Goal: Task Accomplishment & Management: Complete application form

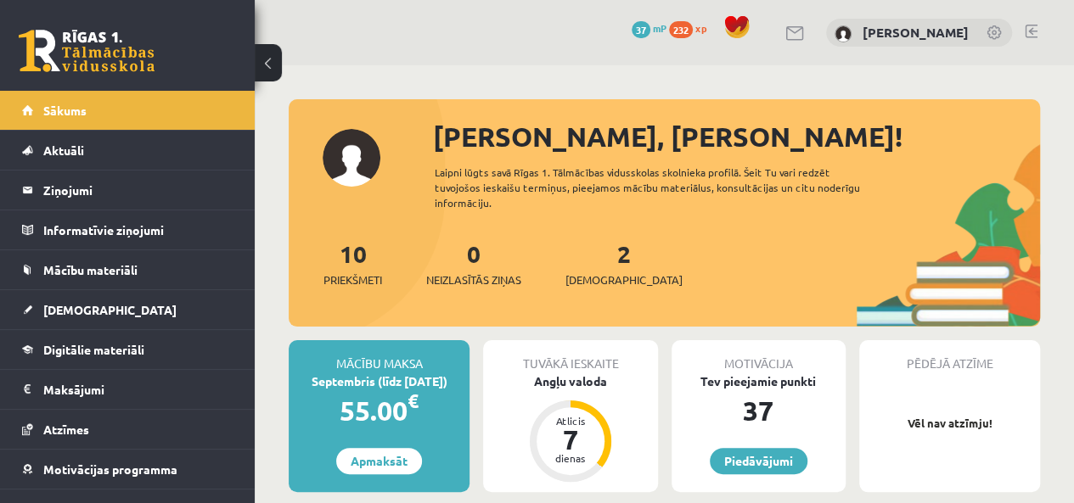
scroll to position [85, 0]
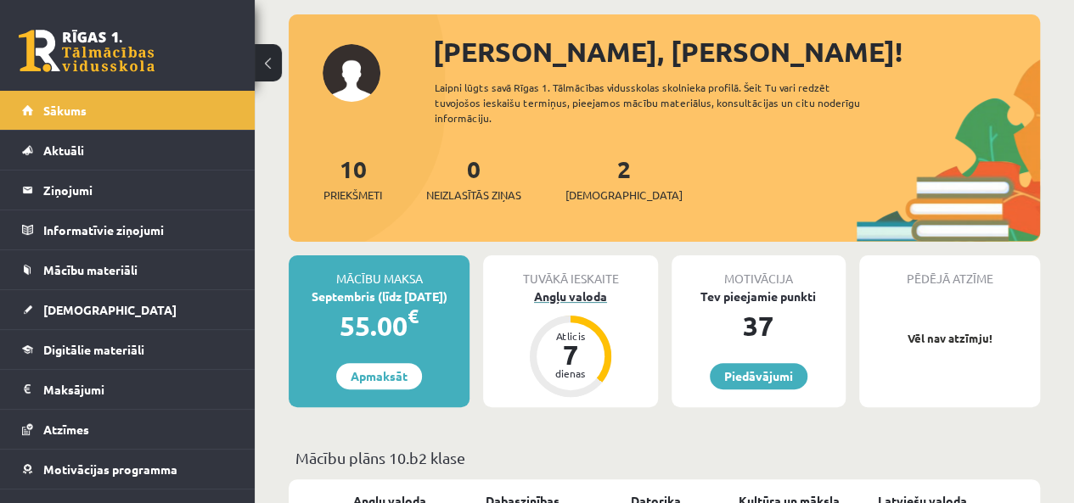
click at [577, 291] on div "Angļu valoda" at bounding box center [570, 297] width 174 height 18
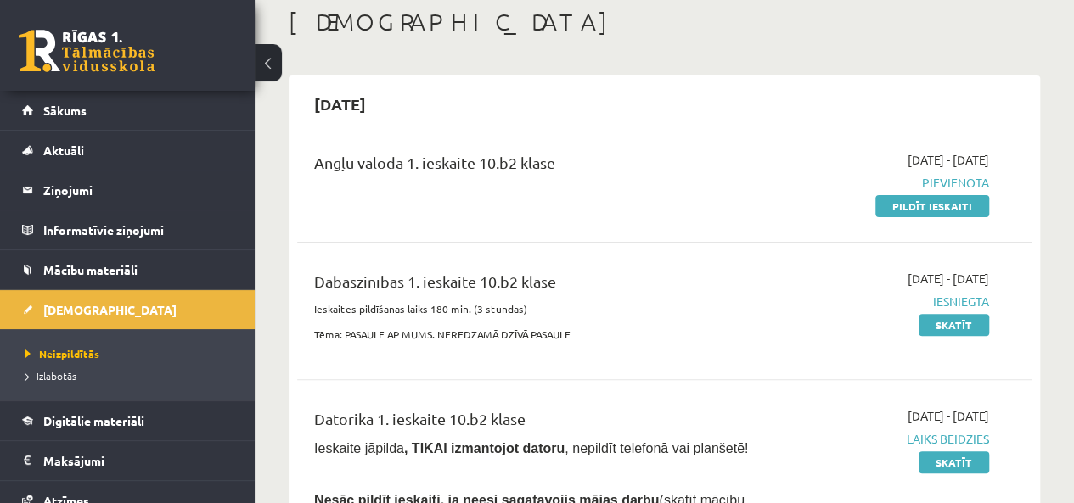
scroll to position [85, 0]
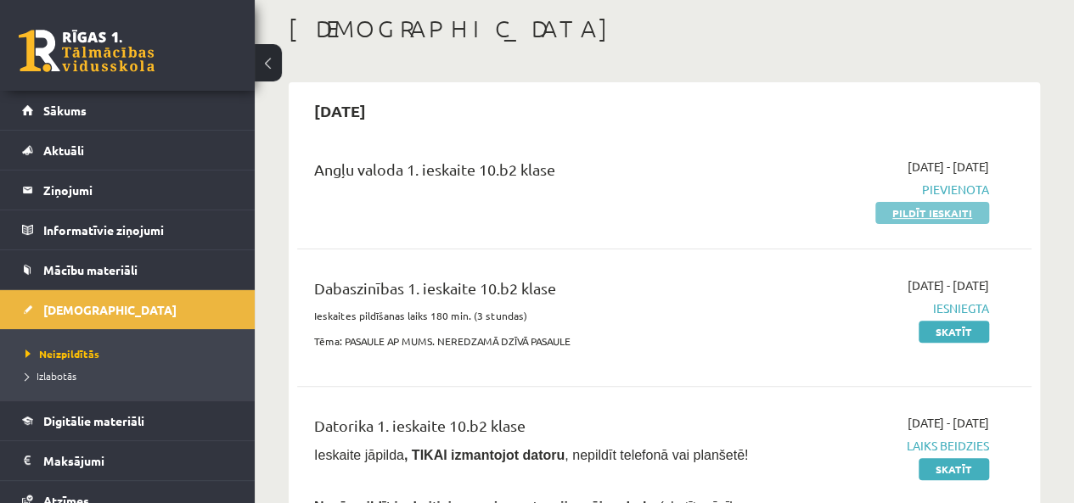
click at [919, 210] on link "Pildīt ieskaiti" at bounding box center [932, 213] width 114 height 22
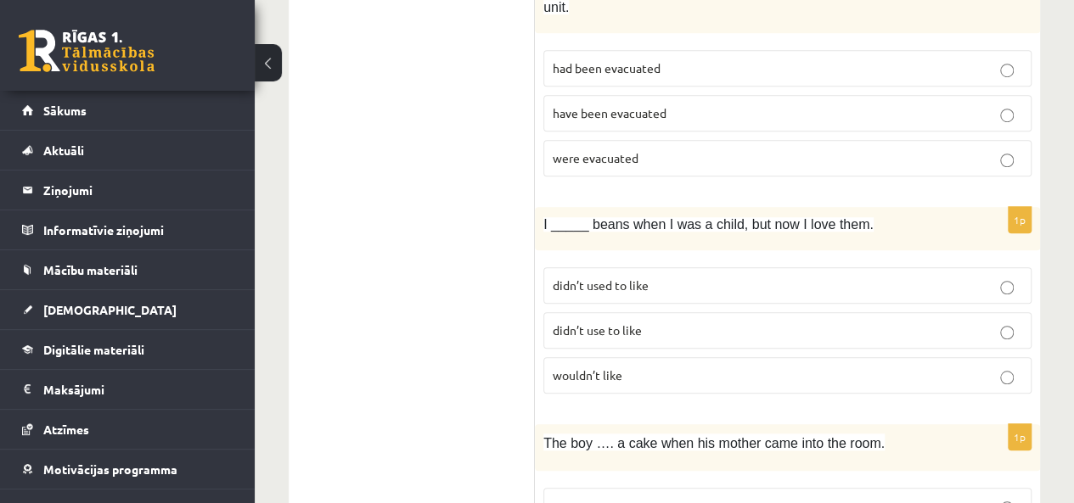
scroll to position [594, 0]
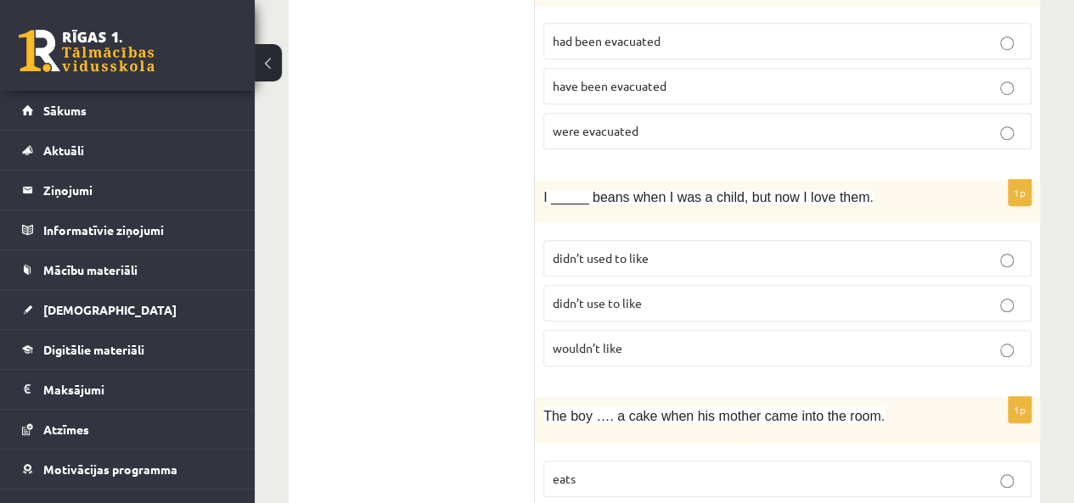
click at [1012, 335] on label "wouldn’t like" at bounding box center [787, 348] width 488 height 37
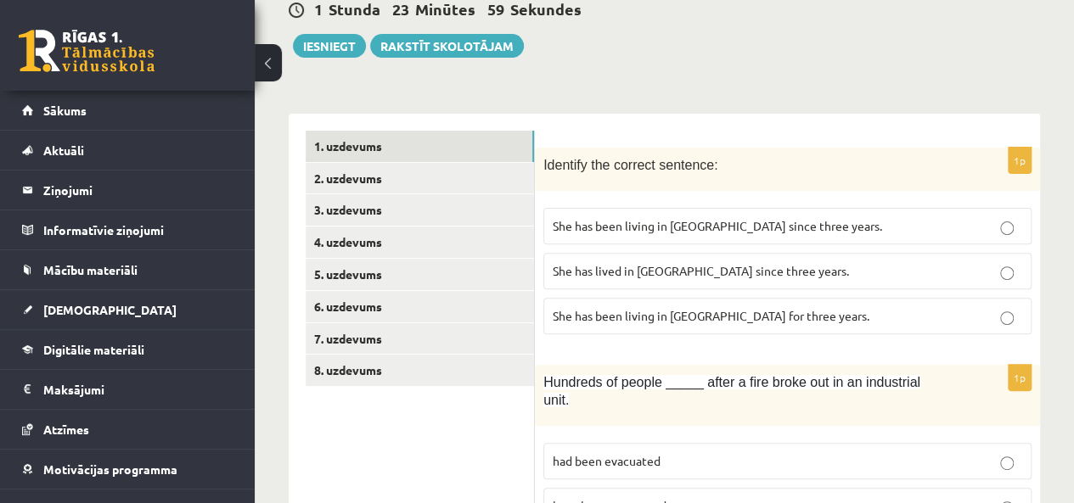
scroll to position [170, 0]
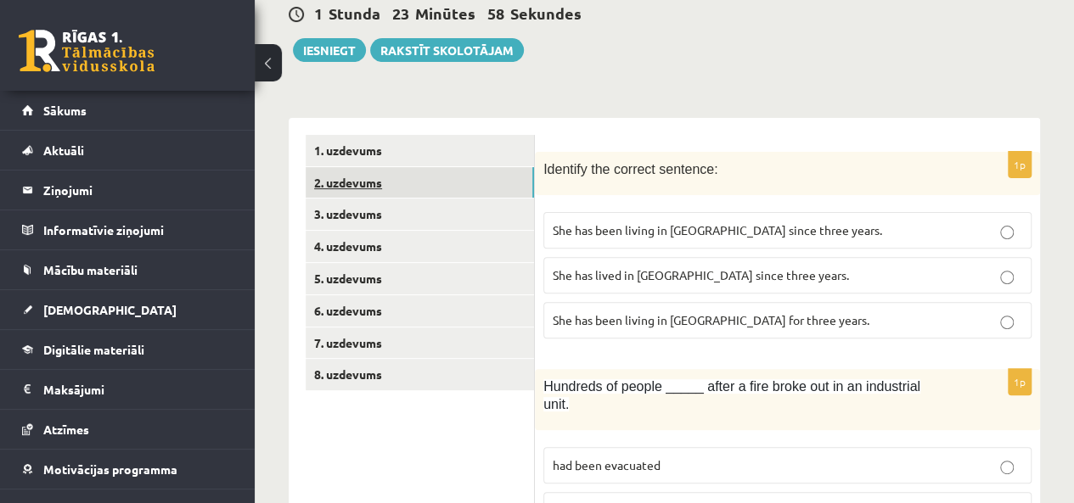
click at [377, 182] on link "2. uzdevums" at bounding box center [420, 182] width 228 height 31
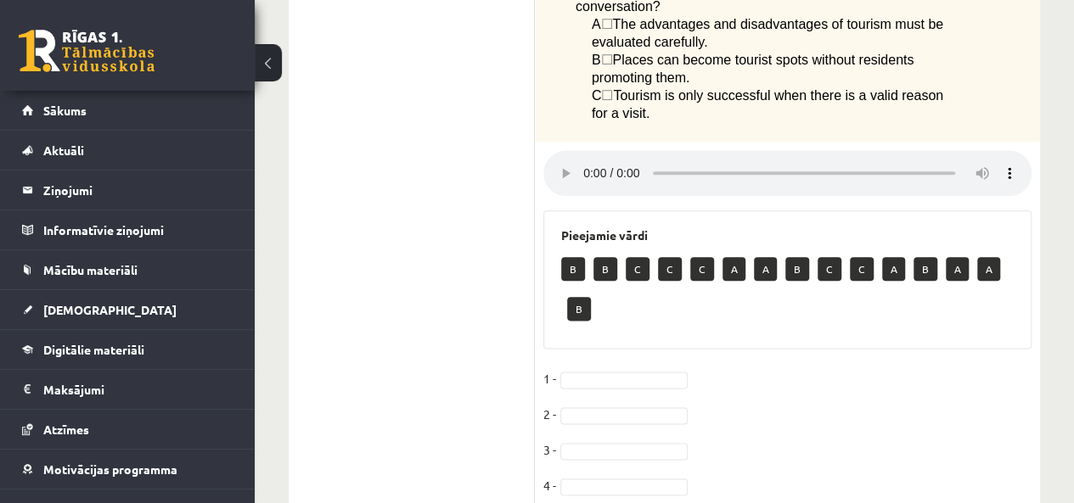
scroll to position [1017, 0]
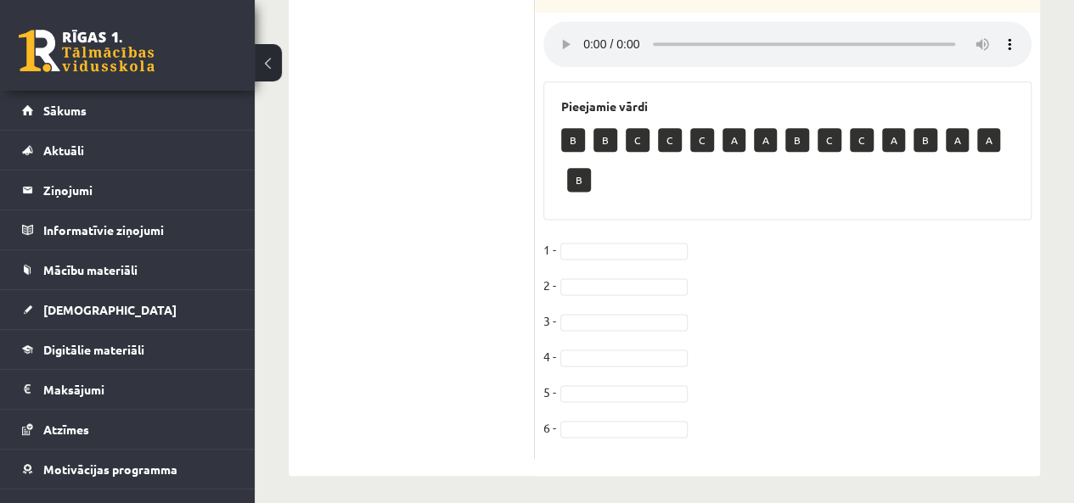
click at [570, 128] on p "B" at bounding box center [573, 140] width 24 height 24
click at [570, 132] on p "B" at bounding box center [573, 140] width 24 height 24
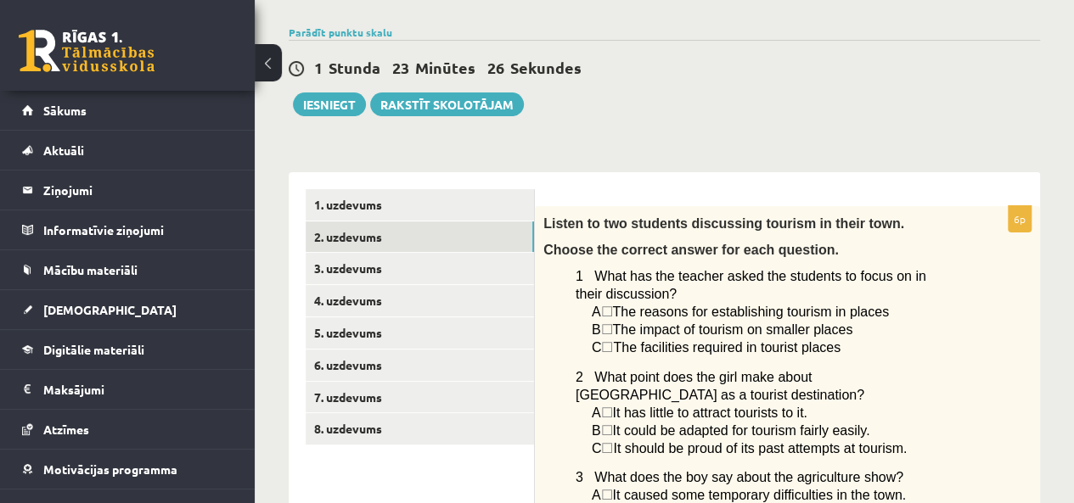
scroll to position [83, 0]
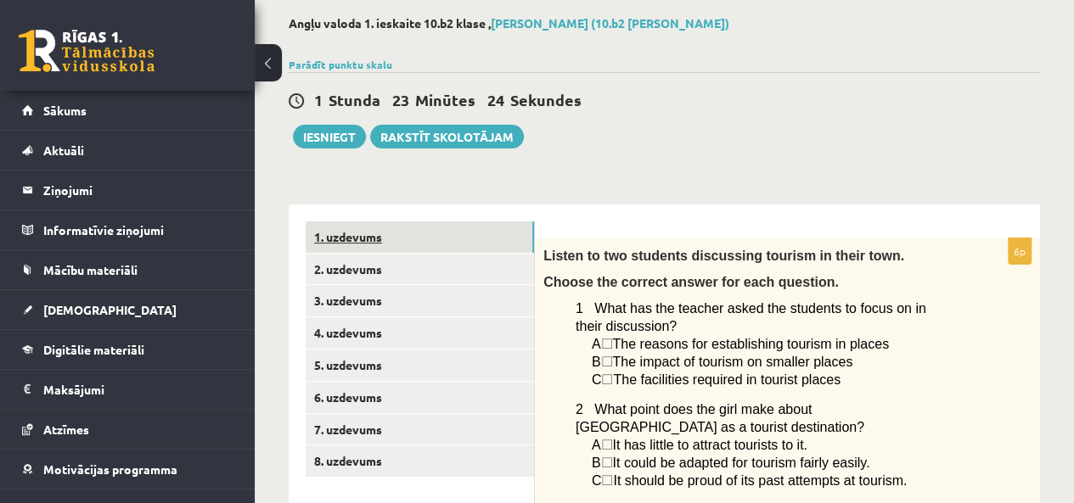
click at [364, 226] on link "1. uzdevums" at bounding box center [420, 237] width 228 height 31
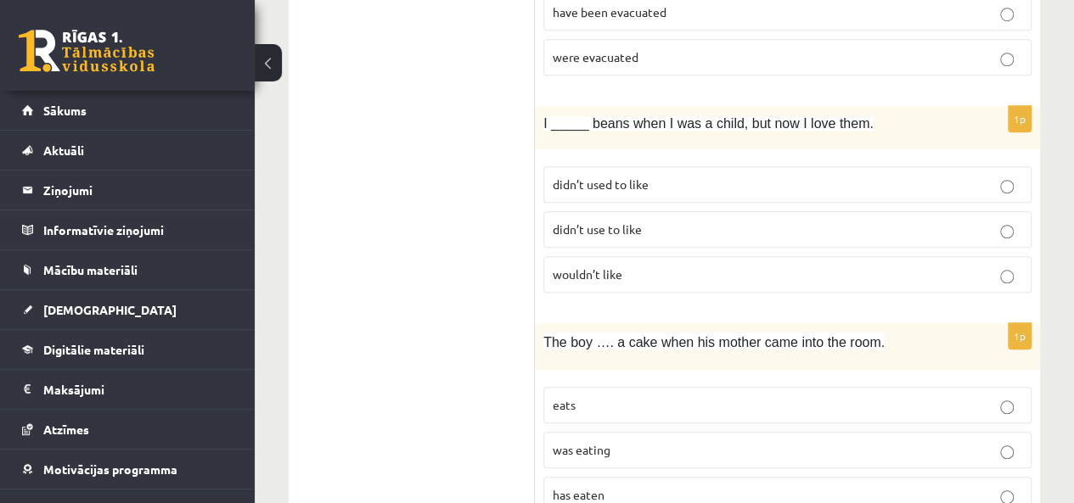
scroll to position [762, 0]
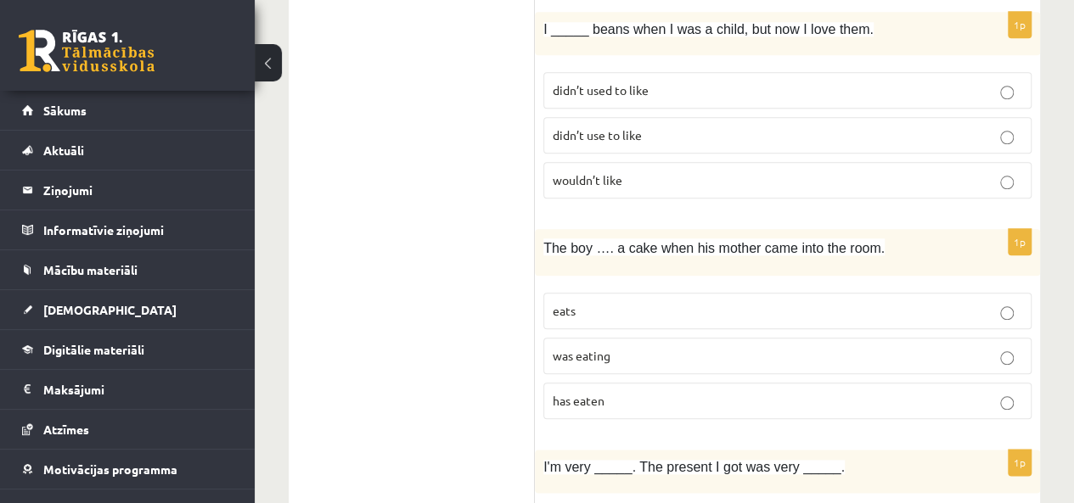
click at [852, 298] on label "eats" at bounding box center [787, 311] width 488 height 37
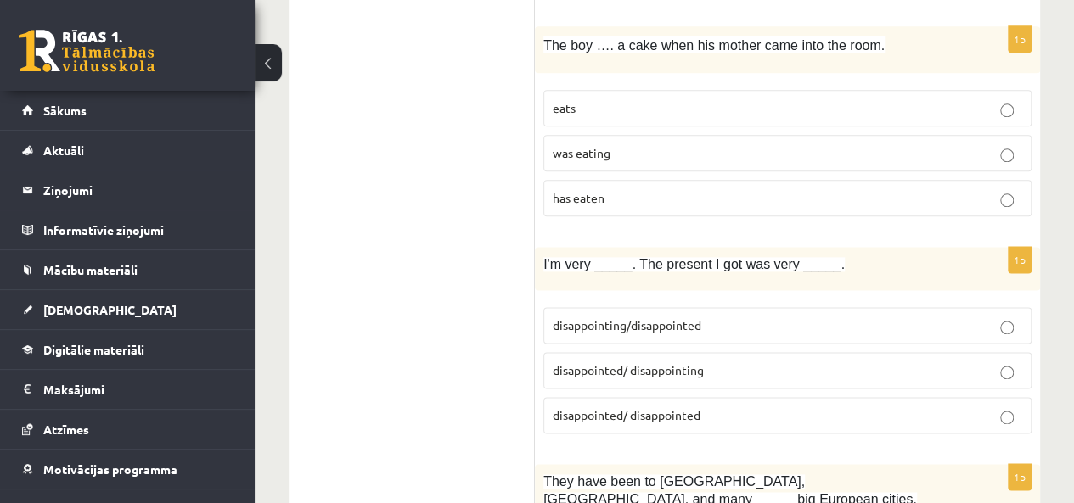
scroll to position [1017, 0]
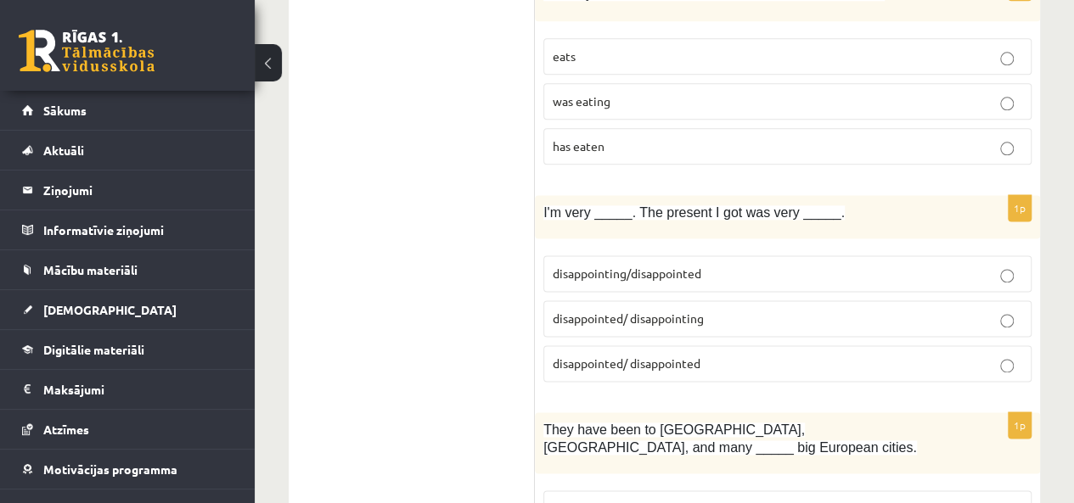
click at [677, 310] on p "disappointed/ disappointing" at bounding box center [787, 319] width 469 height 18
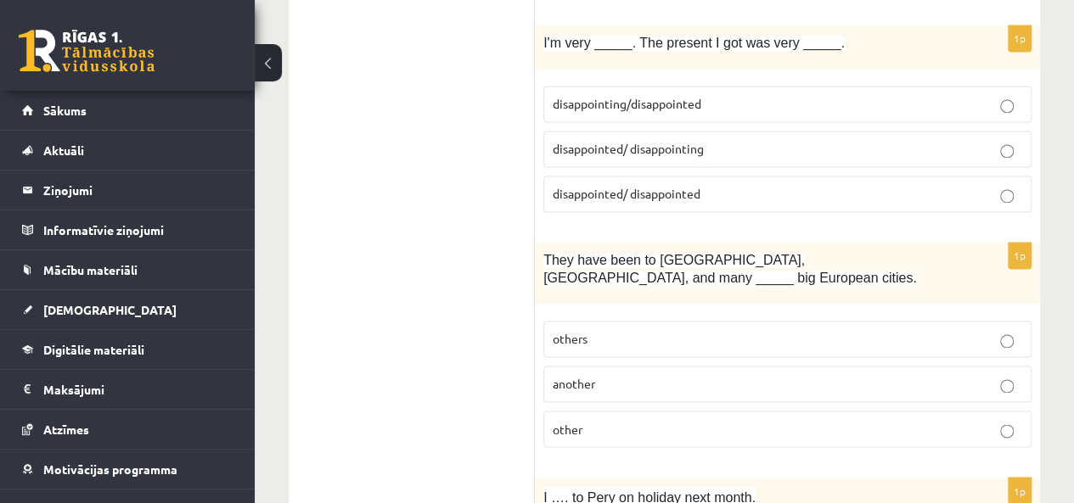
scroll to position [1272, 0]
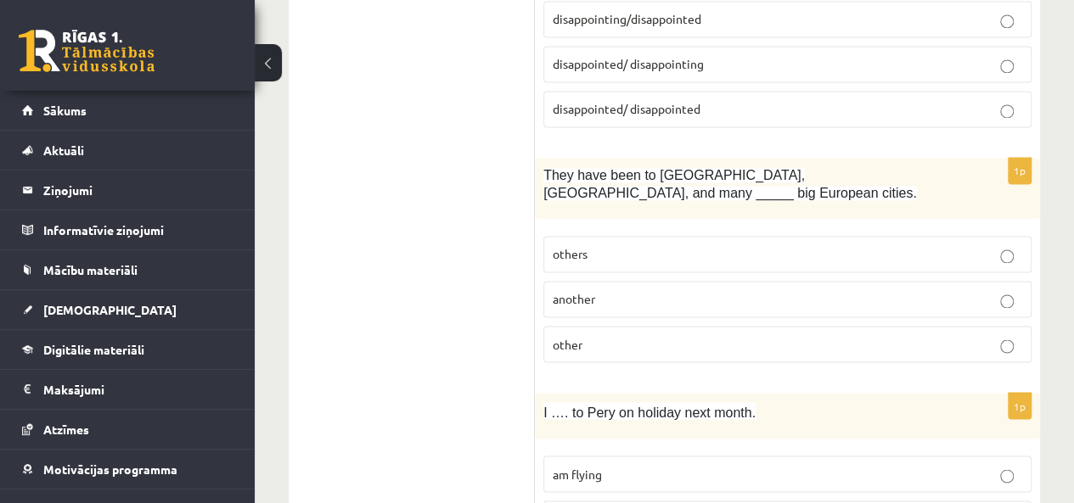
click at [730, 245] on p "others" at bounding box center [787, 254] width 469 height 18
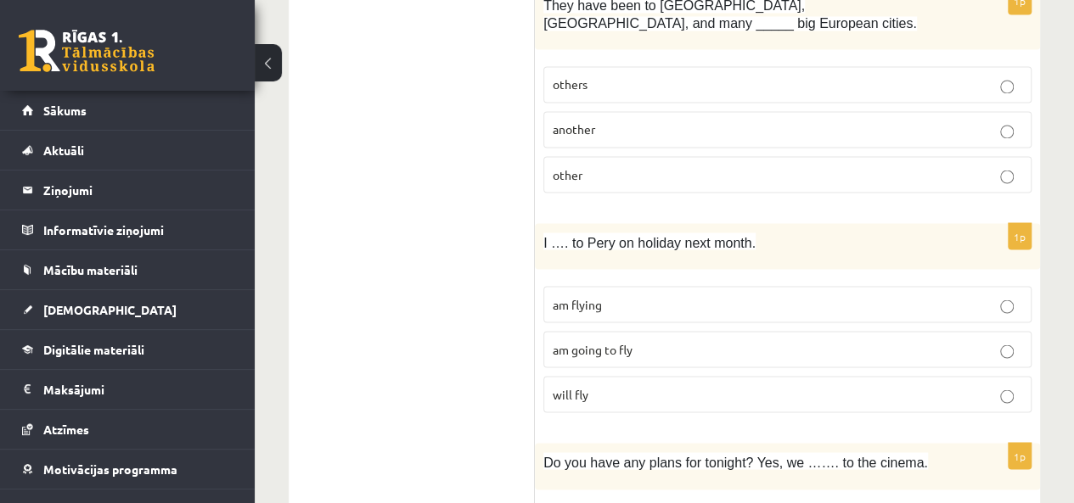
click at [603, 385] on p "will fly" at bounding box center [787, 394] width 469 height 18
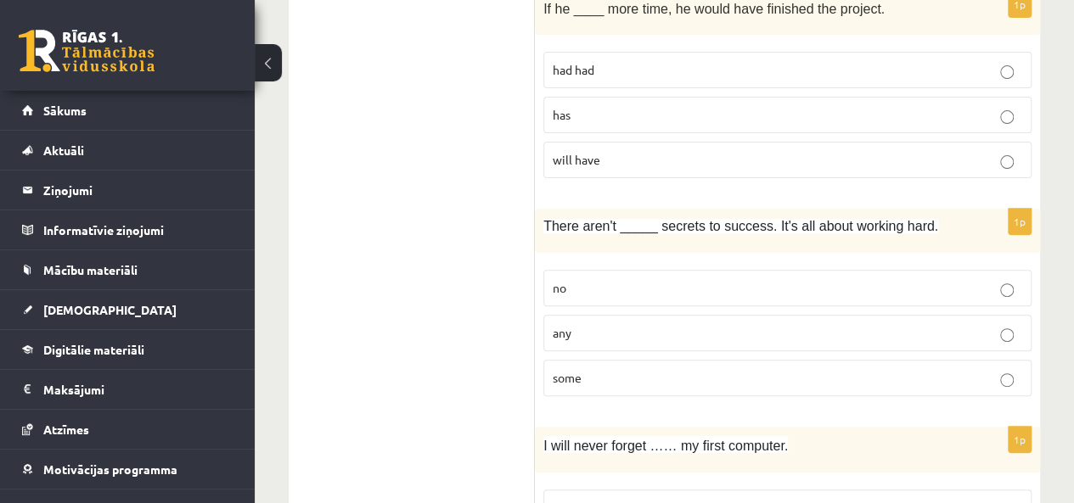
scroll to position [3688, 0]
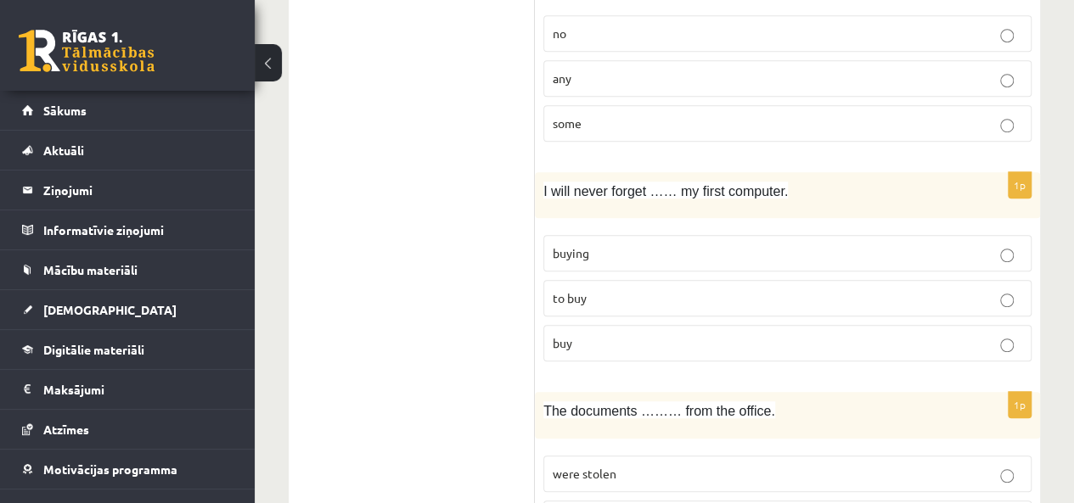
click at [593, 289] on p "to buy" at bounding box center [787, 298] width 469 height 18
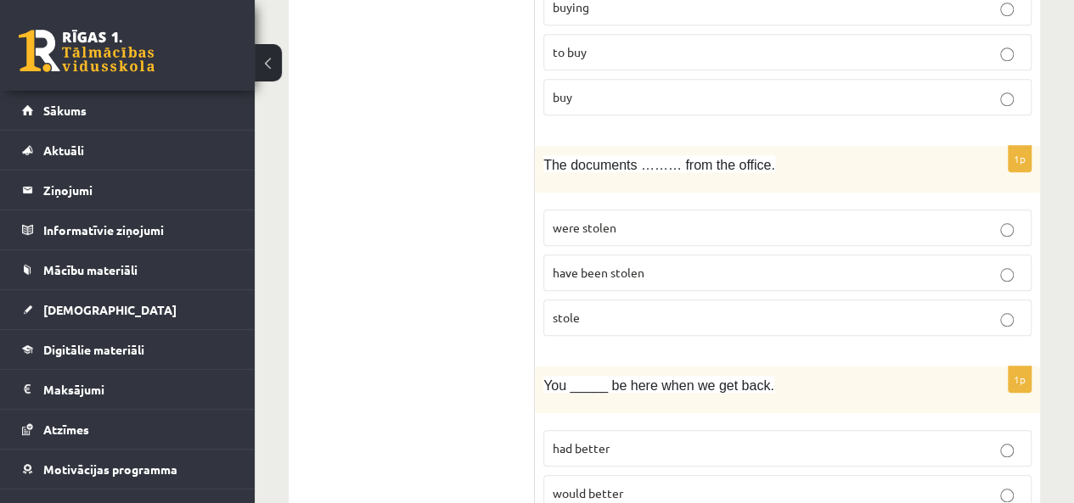
scroll to position [3942, 0]
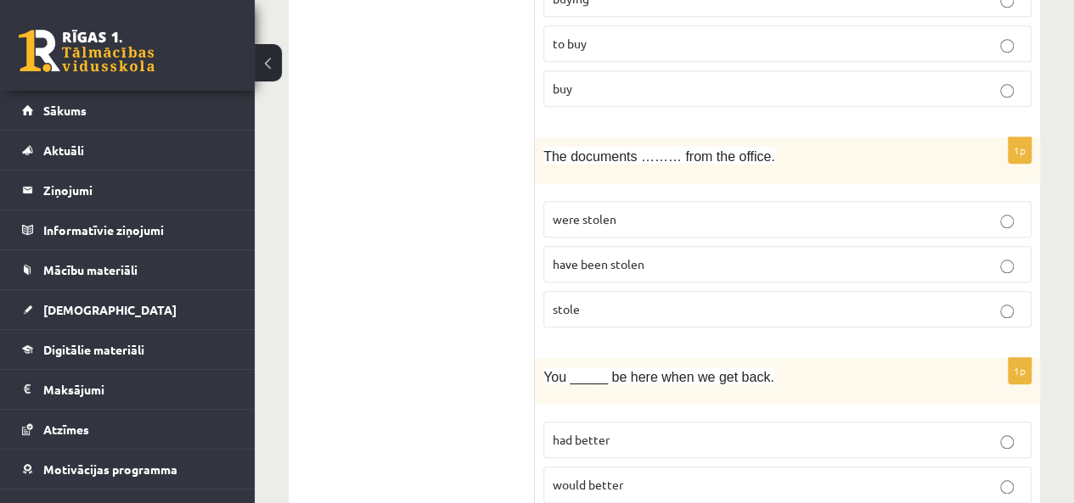
click at [632, 256] on span "have been stolen" at bounding box center [599, 263] width 92 height 15
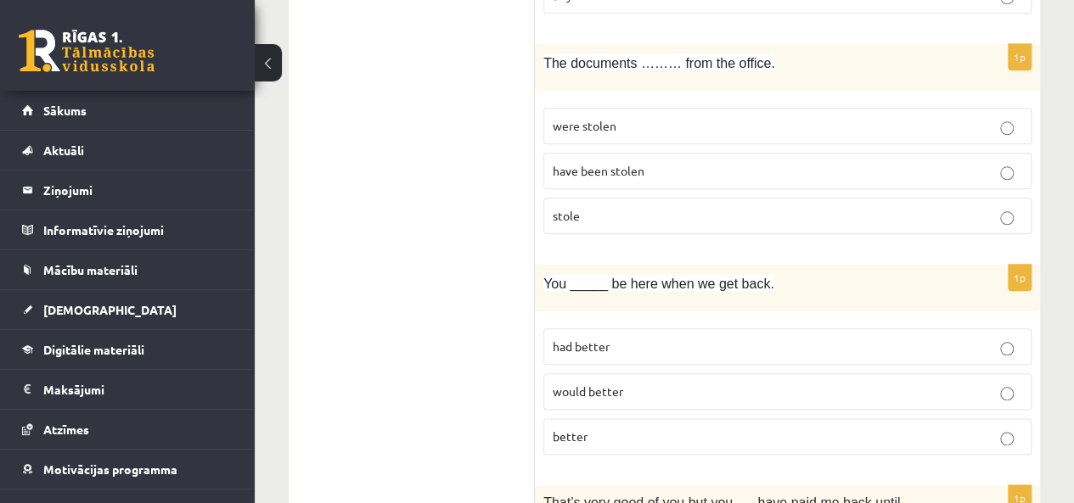
scroll to position [4112, 0]
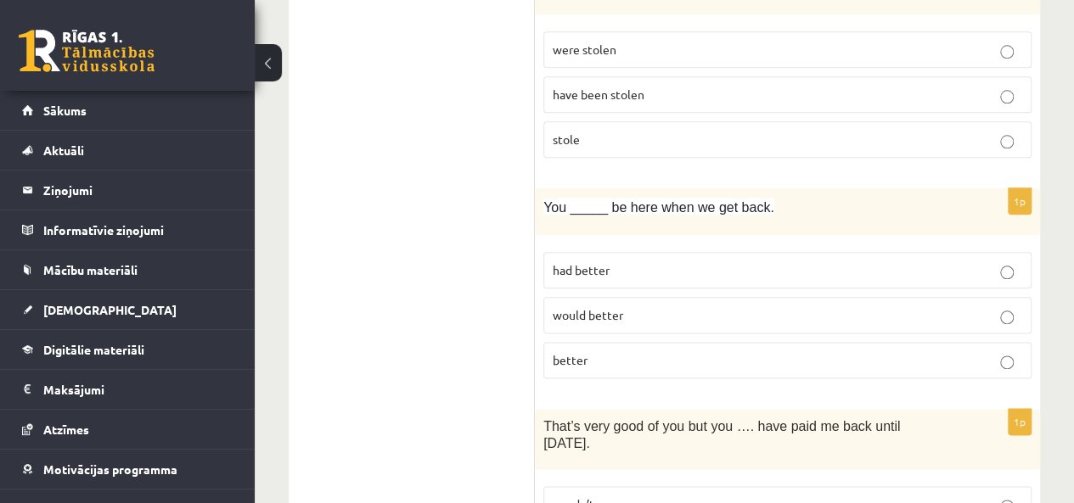
click at [630, 306] on p "would better" at bounding box center [787, 315] width 469 height 18
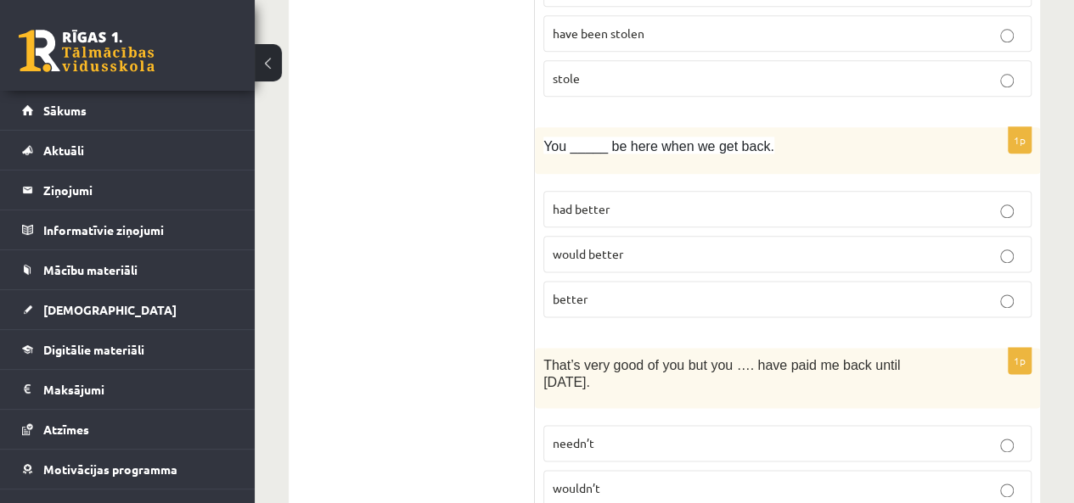
scroll to position [4197, 0]
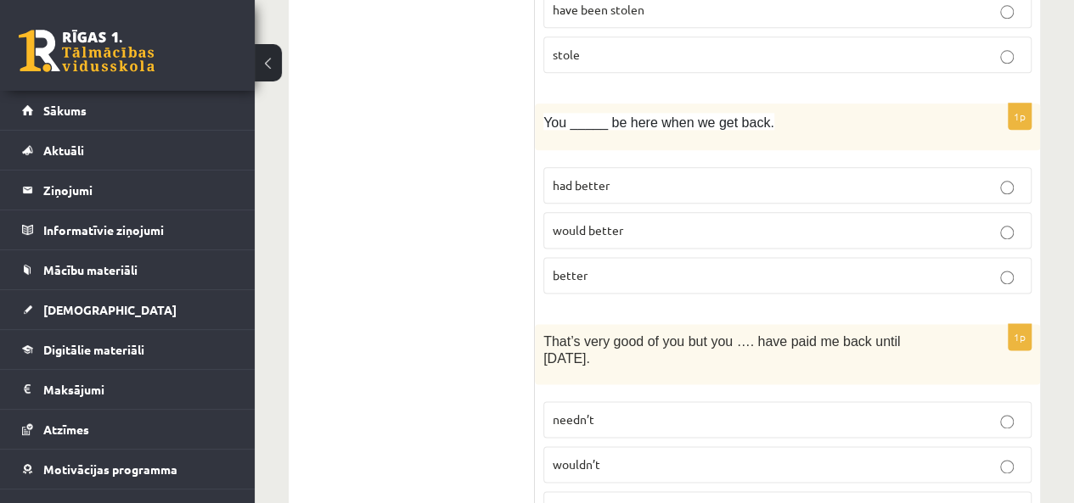
click at [625, 456] on p "wouldn’t" at bounding box center [787, 465] width 469 height 18
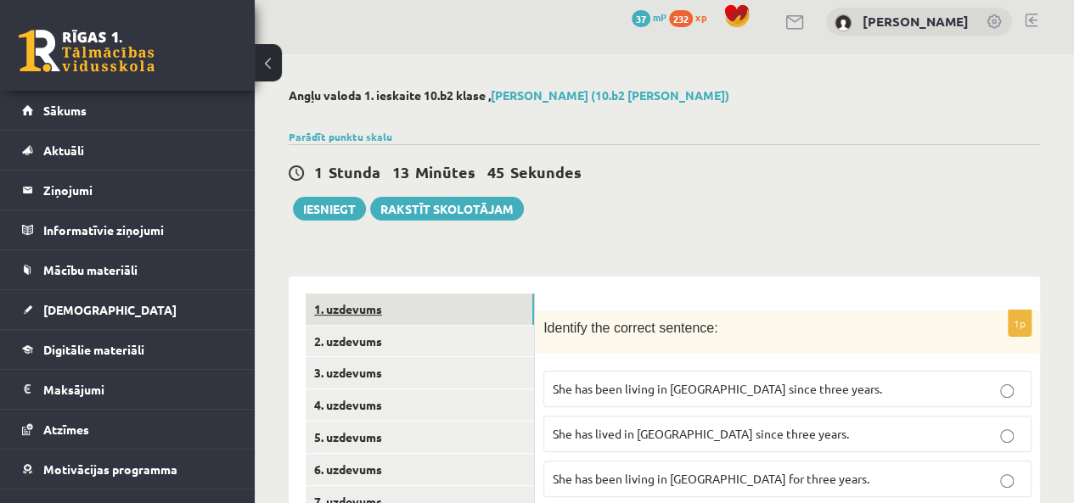
scroll to position [0, 0]
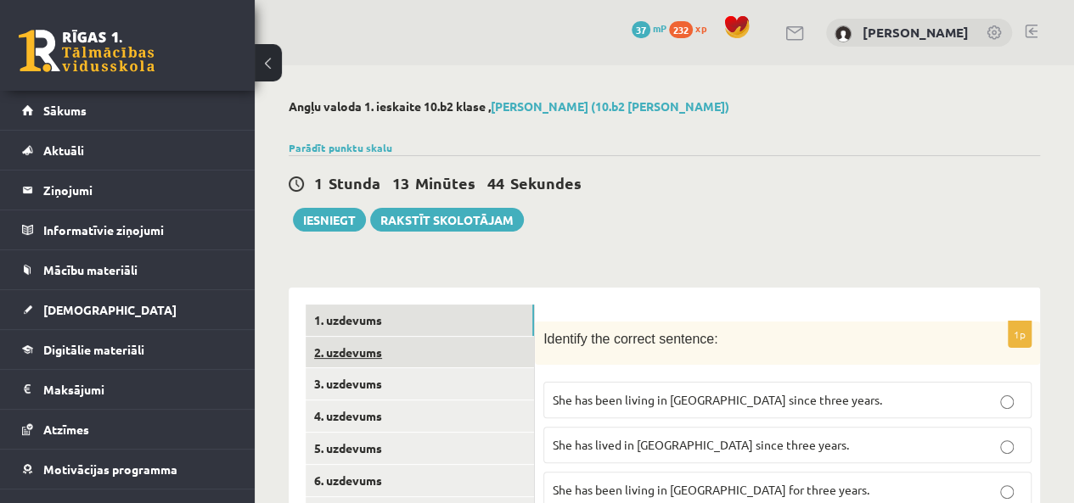
click at [351, 342] on link "2. uzdevums" at bounding box center [420, 352] width 228 height 31
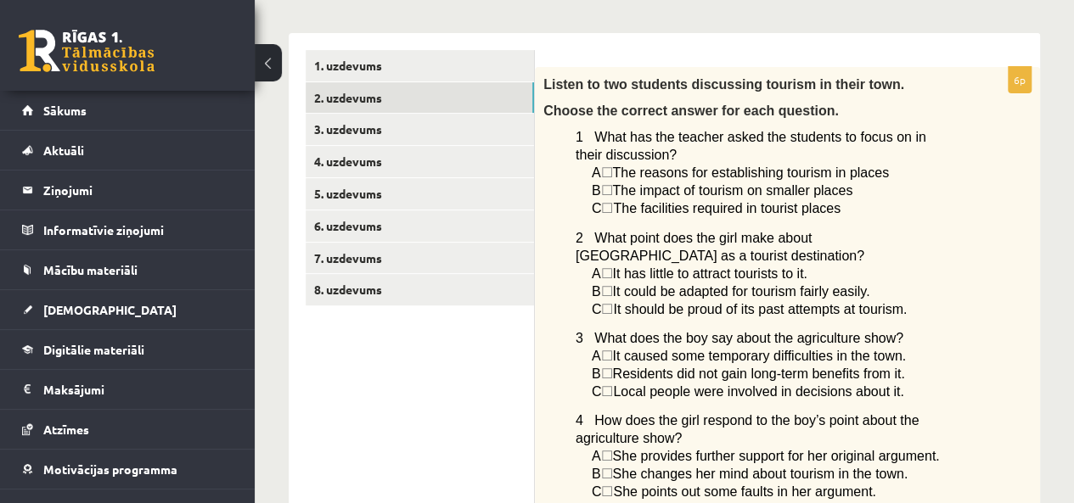
scroll to position [340, 0]
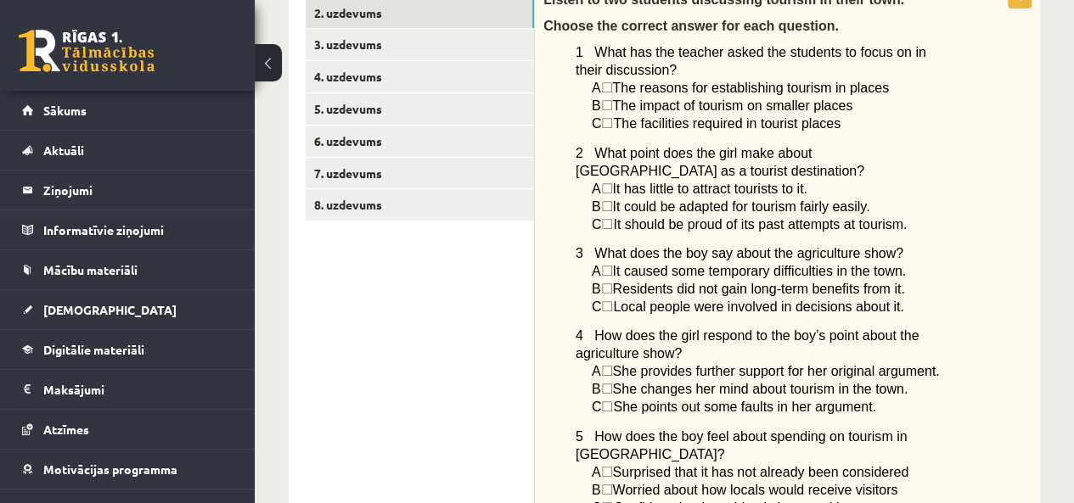
click at [612, 86] on span "☐" at bounding box center [606, 88] width 12 height 14
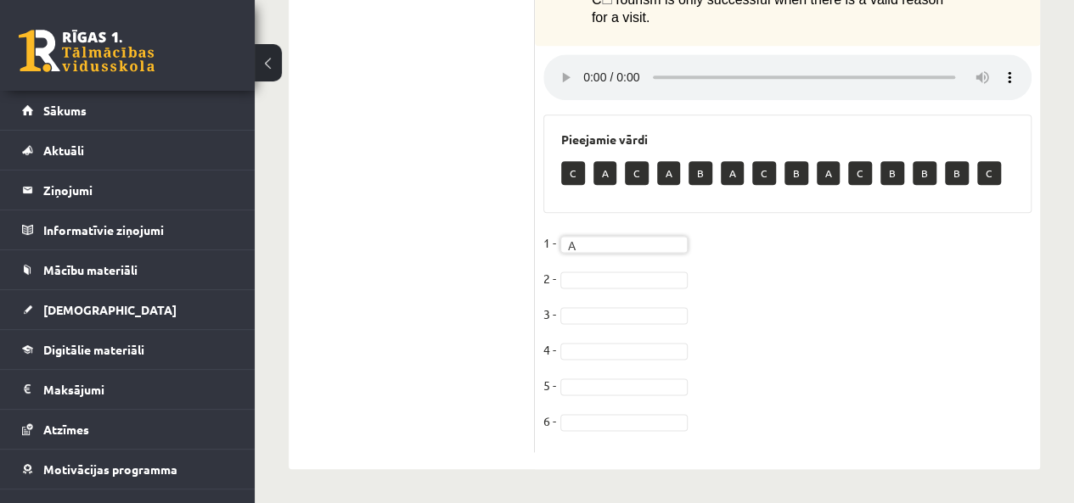
scroll to position [976, 0]
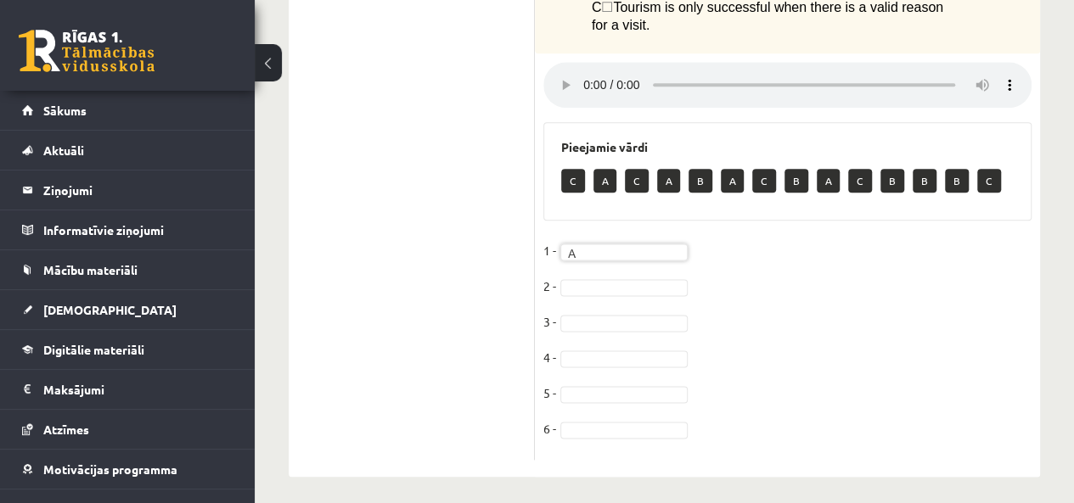
click at [779, 278] on fieldset "1 - A * 2 - 3 - 4 - 5 - 6 -" at bounding box center [787, 345] width 488 height 214
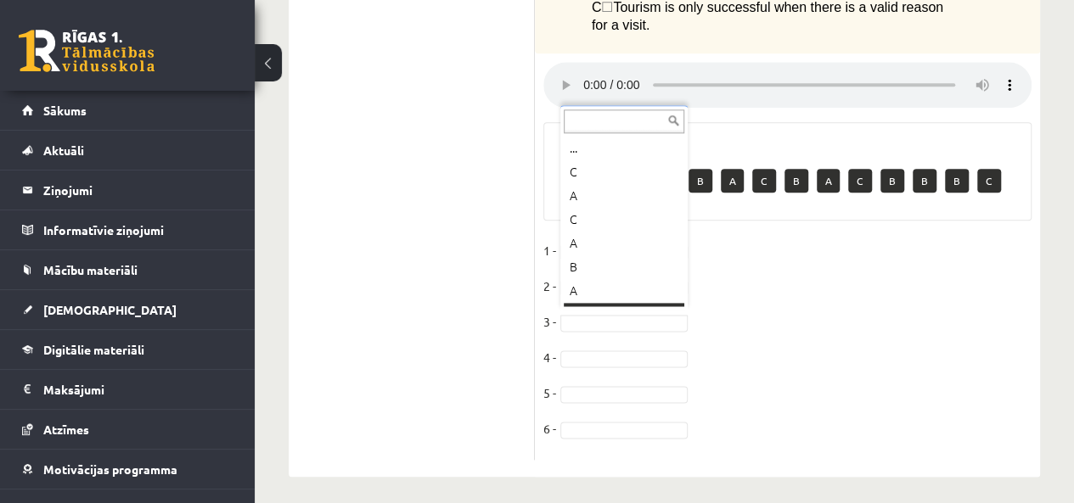
scroll to position [20, 0]
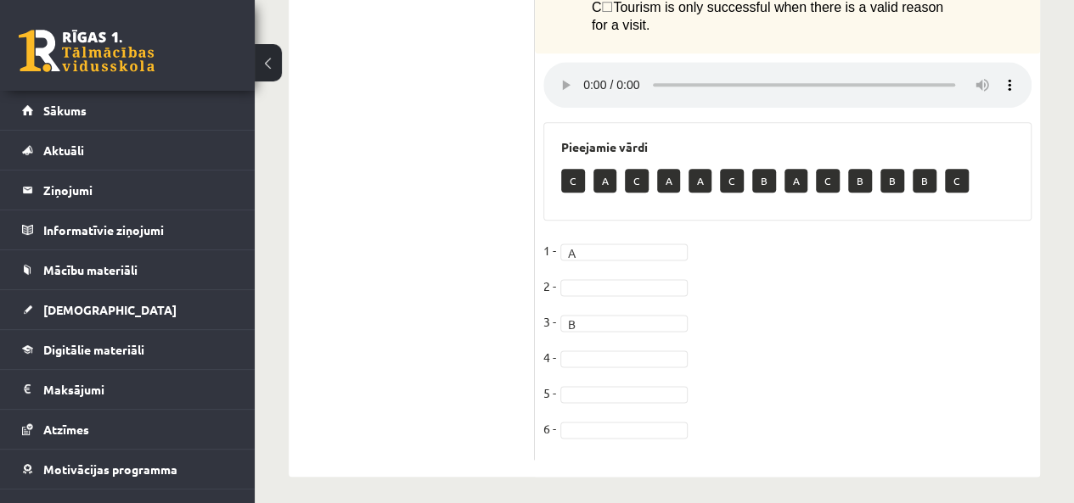
click at [779, 304] on fieldset "1 - A * 2 - 3 - B * 4 - 5 - 6 -" at bounding box center [787, 345] width 488 height 214
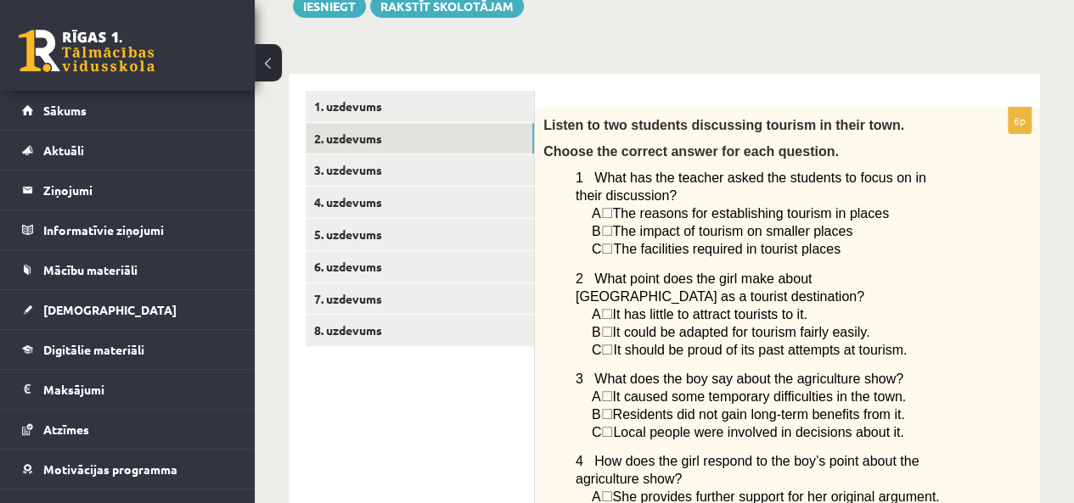
scroll to position [212, 0]
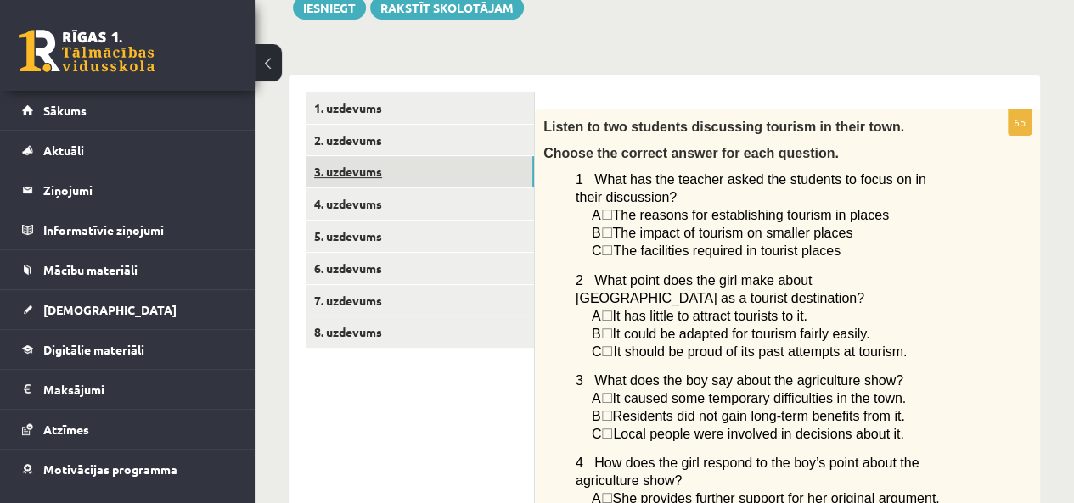
click at [373, 169] on link "3. uzdevums" at bounding box center [420, 171] width 228 height 31
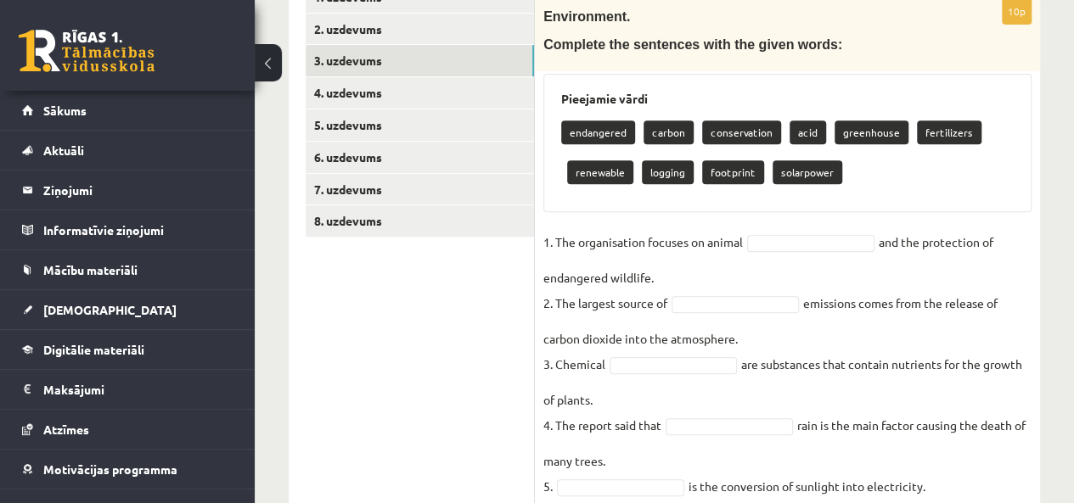
scroll to position [302, 0]
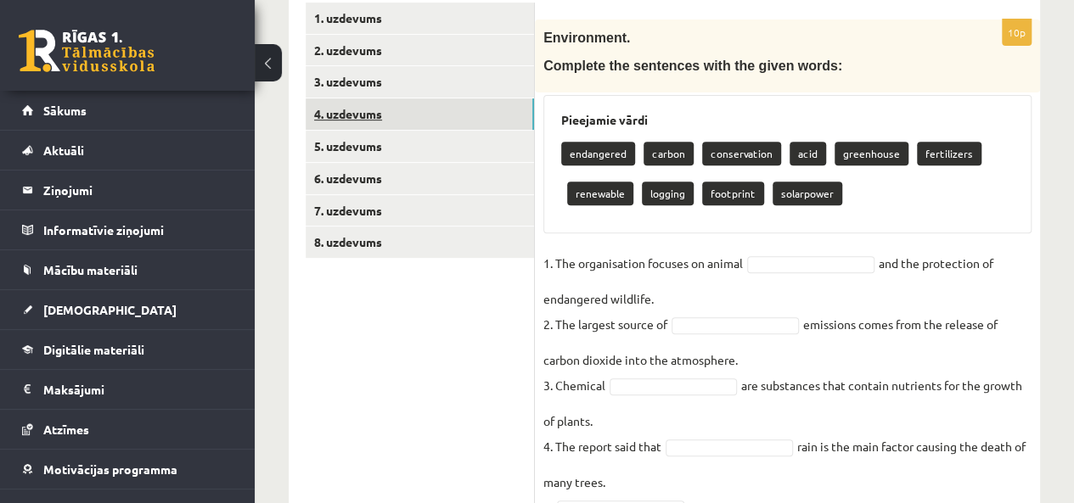
click at [363, 110] on link "4. uzdevums" at bounding box center [420, 113] width 228 height 31
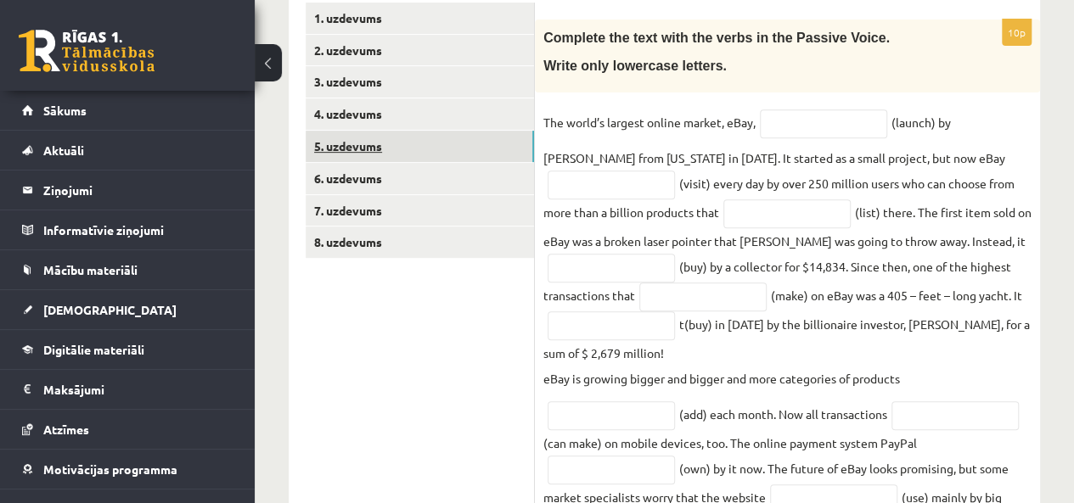
click at [357, 149] on link "5. uzdevums" at bounding box center [420, 146] width 228 height 31
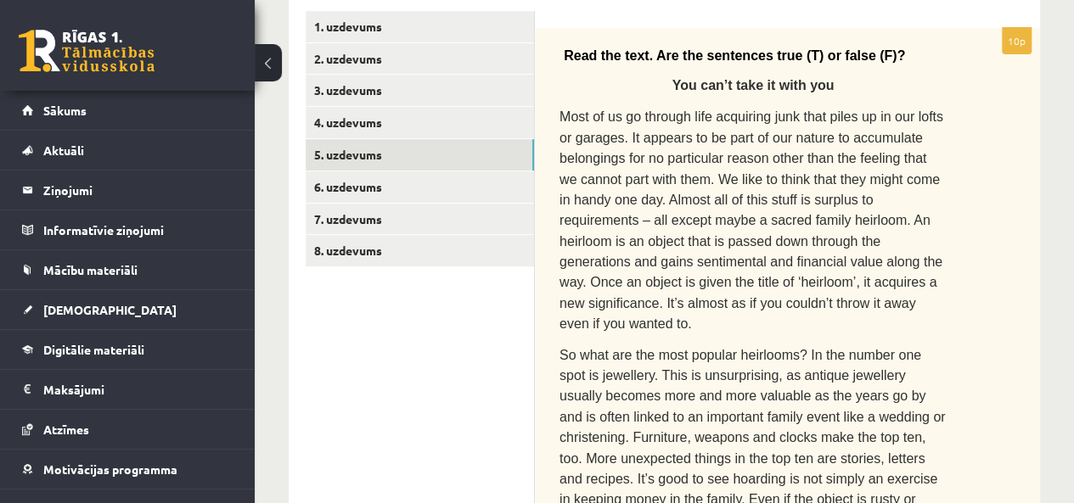
scroll to position [132, 0]
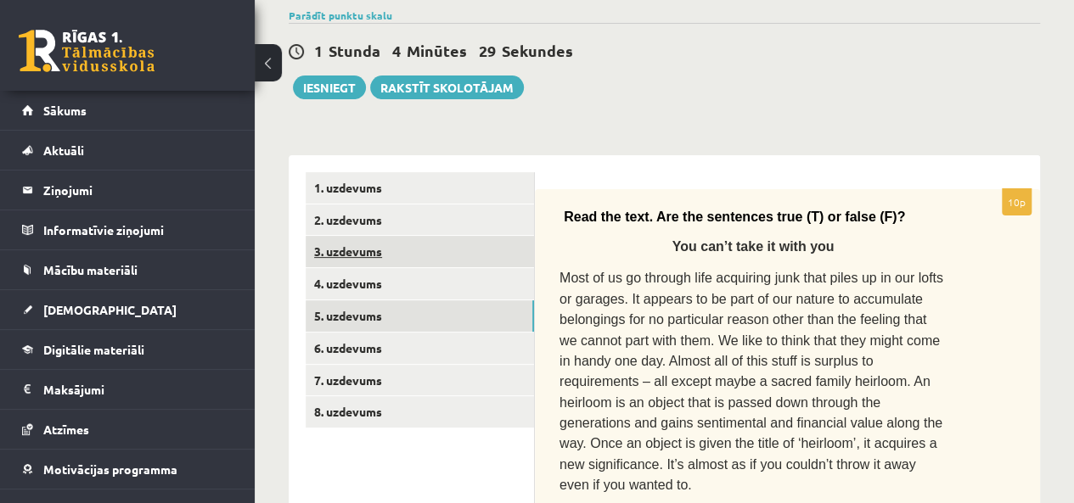
click at [368, 250] on link "3. uzdevums" at bounding box center [420, 251] width 228 height 31
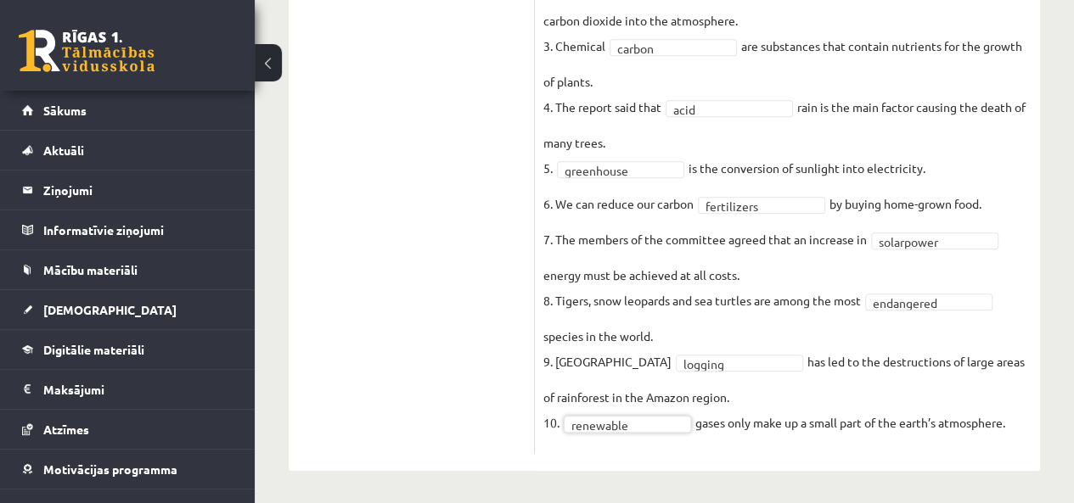
scroll to position [222, 0]
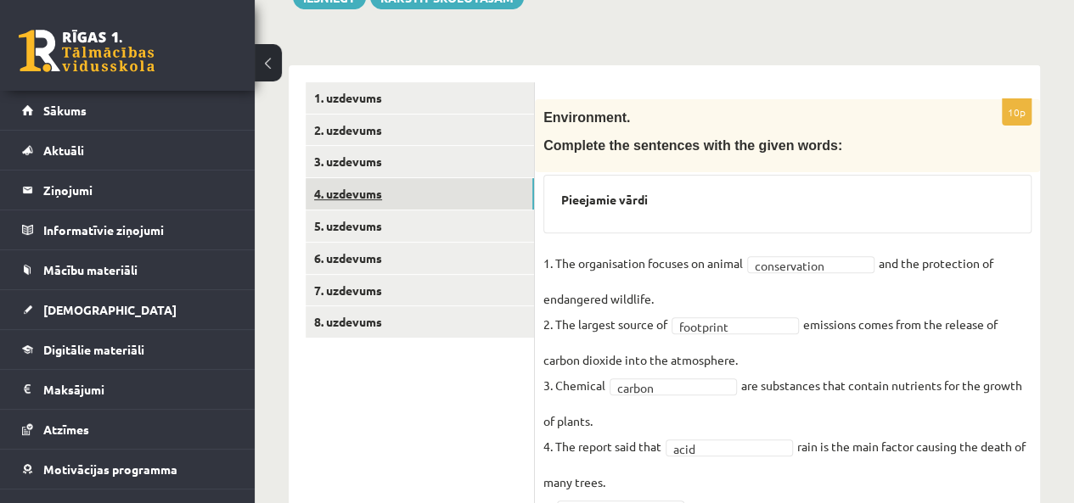
click at [461, 193] on link "4. uzdevums" at bounding box center [420, 193] width 228 height 31
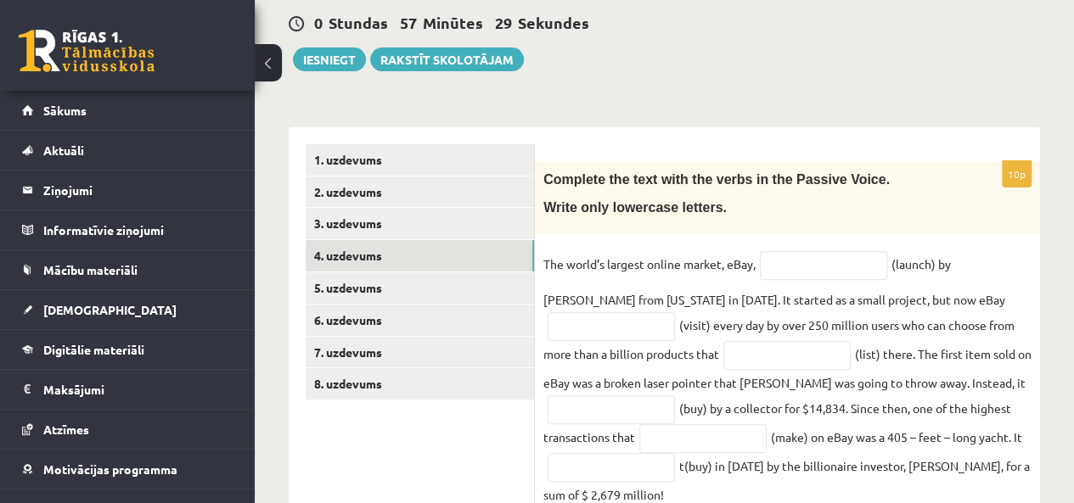
scroll to position [138, 0]
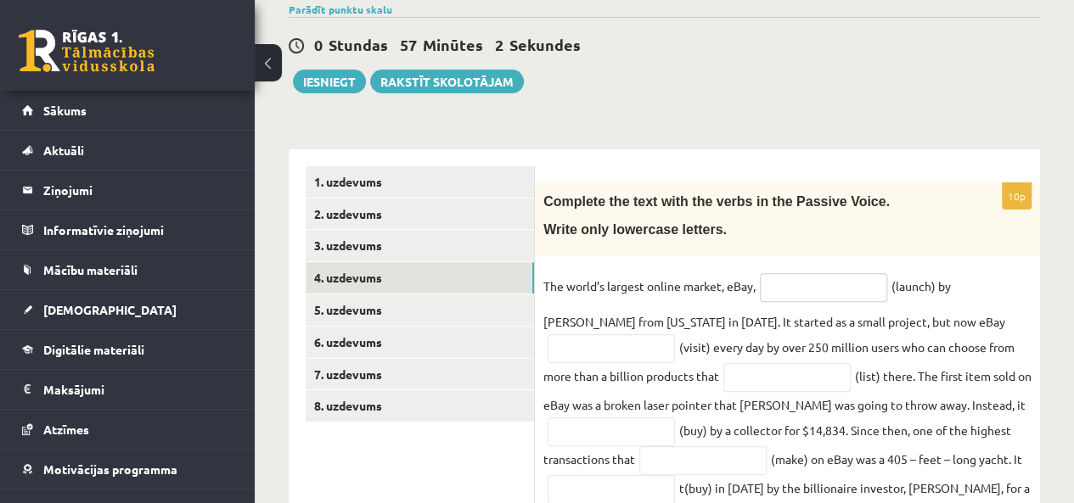
click at [787, 275] on input "text" at bounding box center [823, 287] width 127 height 29
click at [740, 223] on p "Write only lowercase letters." at bounding box center [744, 230] width 403 height 18
click at [795, 283] on input "text" at bounding box center [823, 287] width 127 height 29
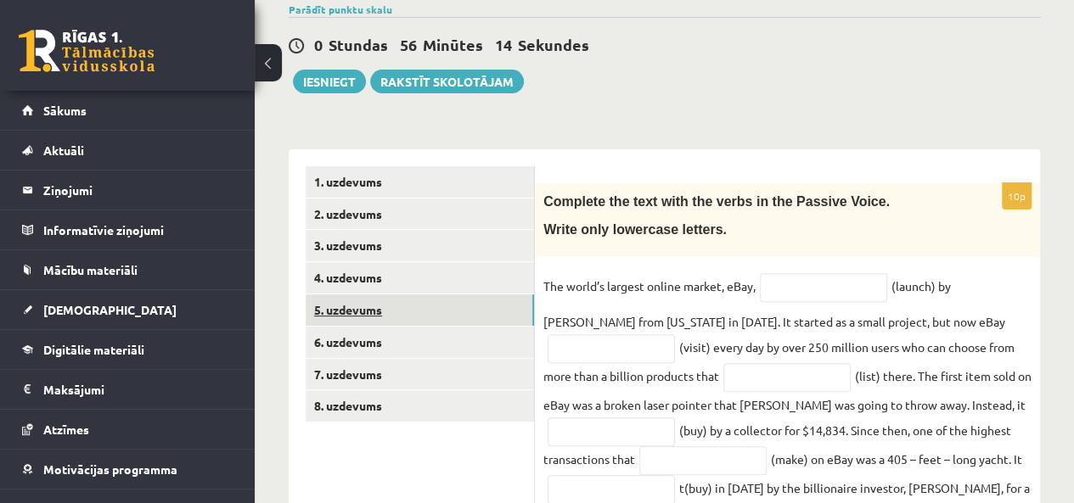
click at [344, 309] on link "5. uzdevums" at bounding box center [420, 310] width 228 height 31
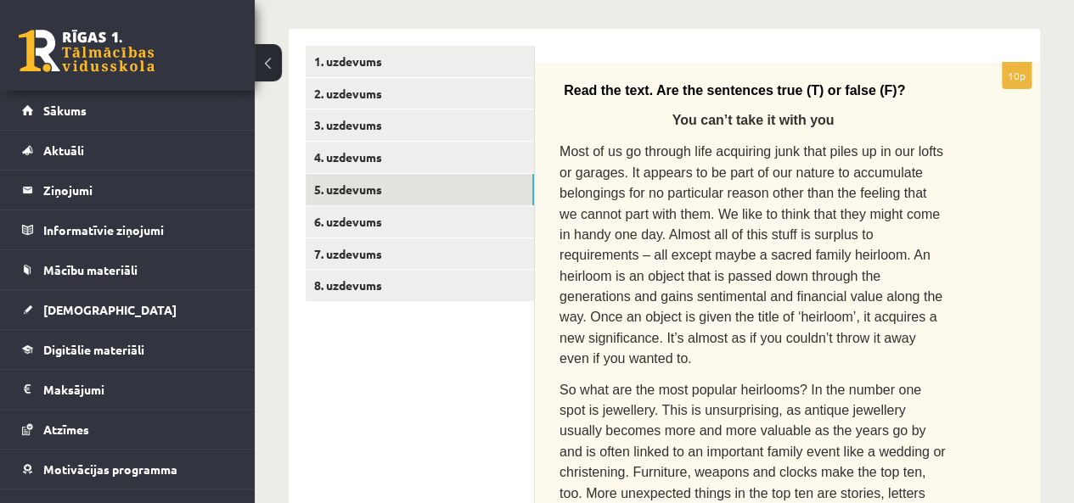
scroll to position [223, 0]
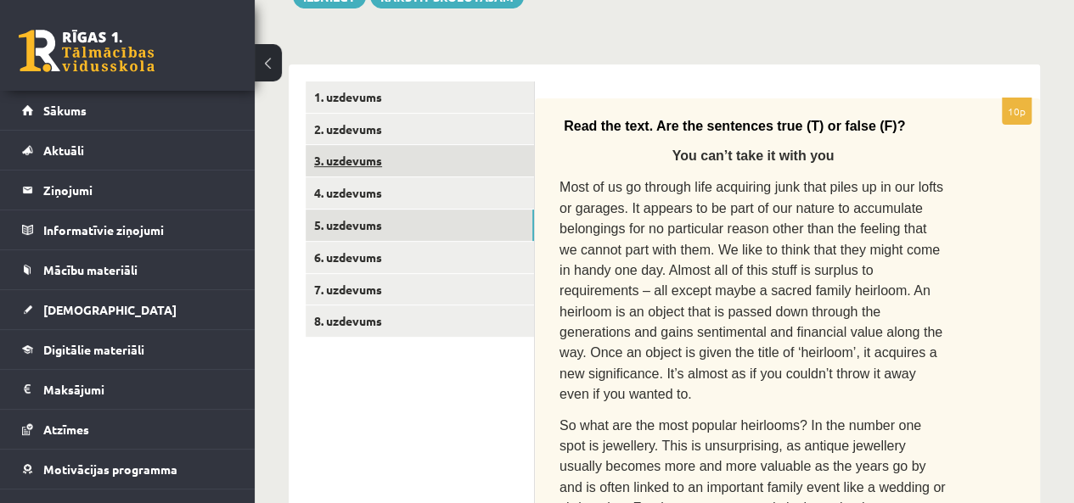
click at [348, 165] on link "3. uzdevums" at bounding box center [420, 160] width 228 height 31
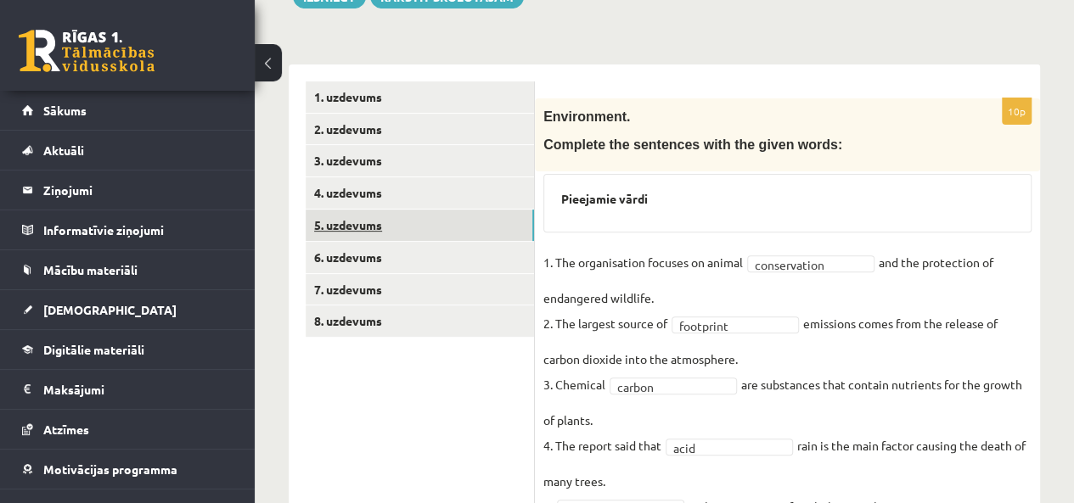
click at [345, 221] on link "5. uzdevums" at bounding box center [420, 225] width 228 height 31
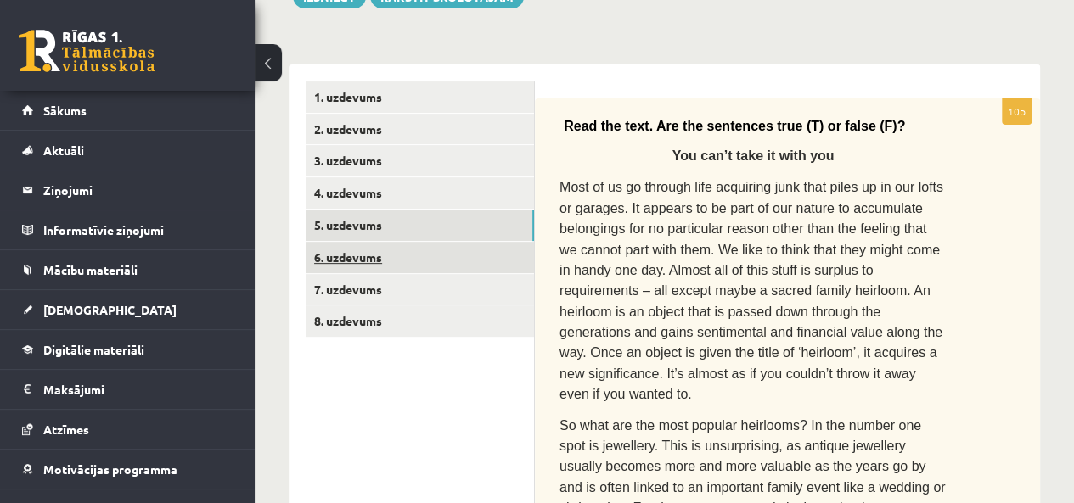
click at [360, 250] on link "6. uzdevums" at bounding box center [420, 257] width 228 height 31
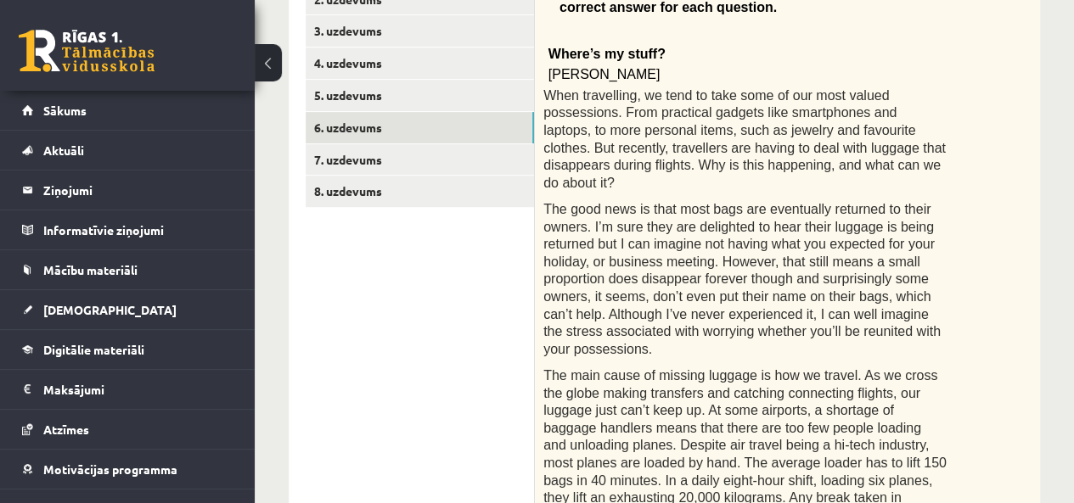
scroll to position [257, 0]
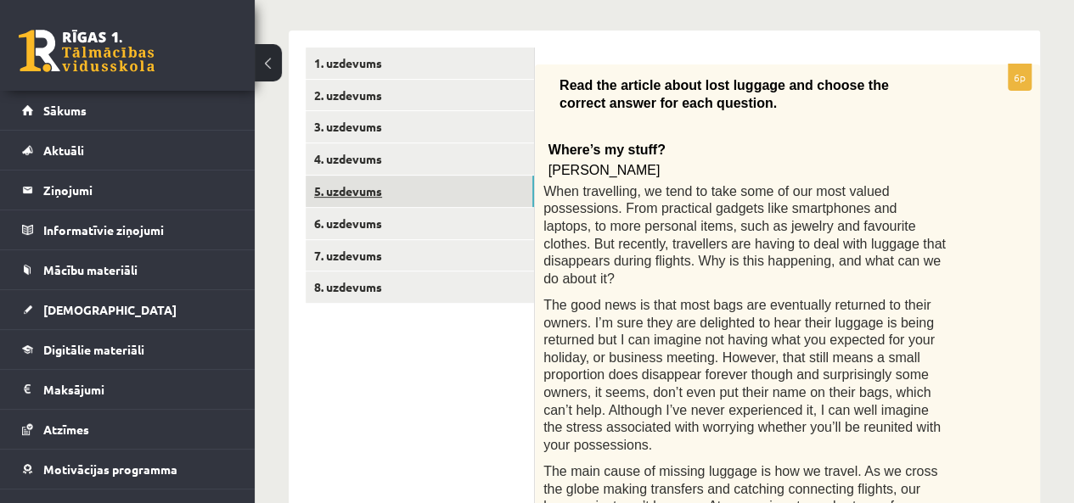
click at [379, 183] on link "5. uzdevums" at bounding box center [420, 191] width 228 height 31
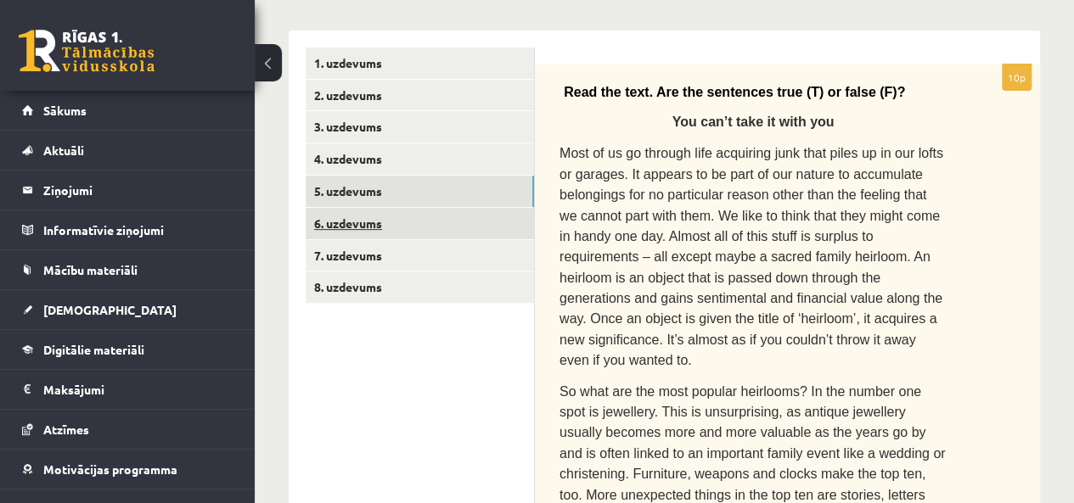
click at [330, 218] on link "6. uzdevums" at bounding box center [420, 223] width 228 height 31
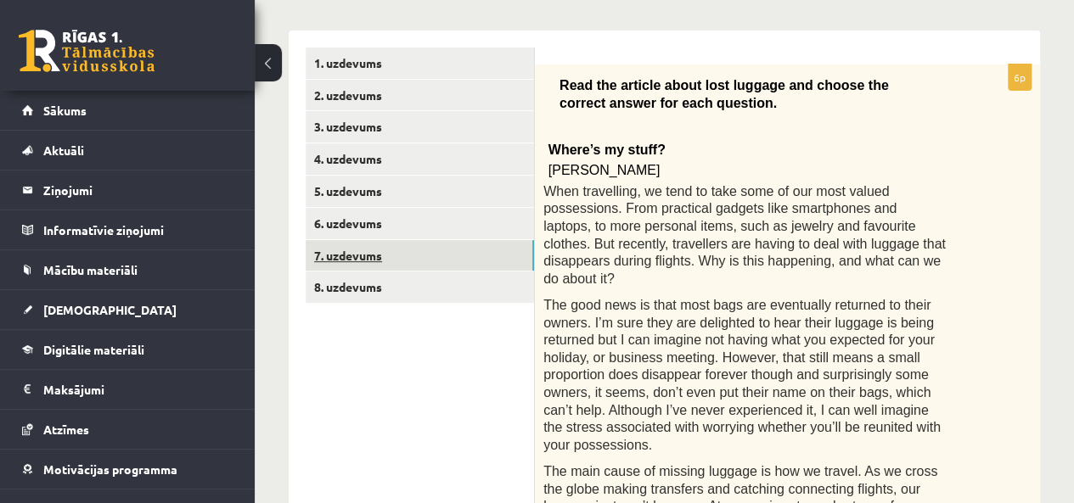
click at [326, 247] on link "7. uzdevums" at bounding box center [420, 255] width 228 height 31
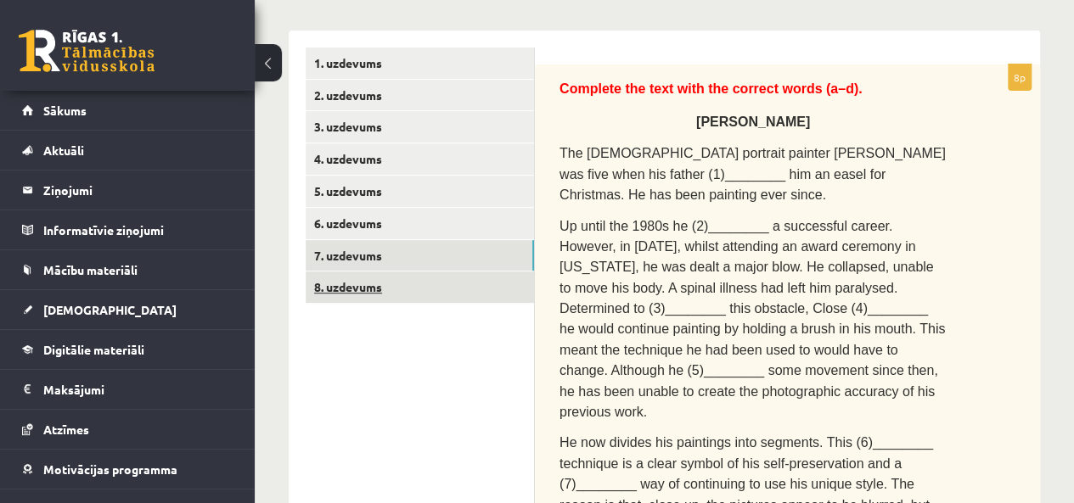
click at [351, 279] on link "8. uzdevums" at bounding box center [420, 287] width 228 height 31
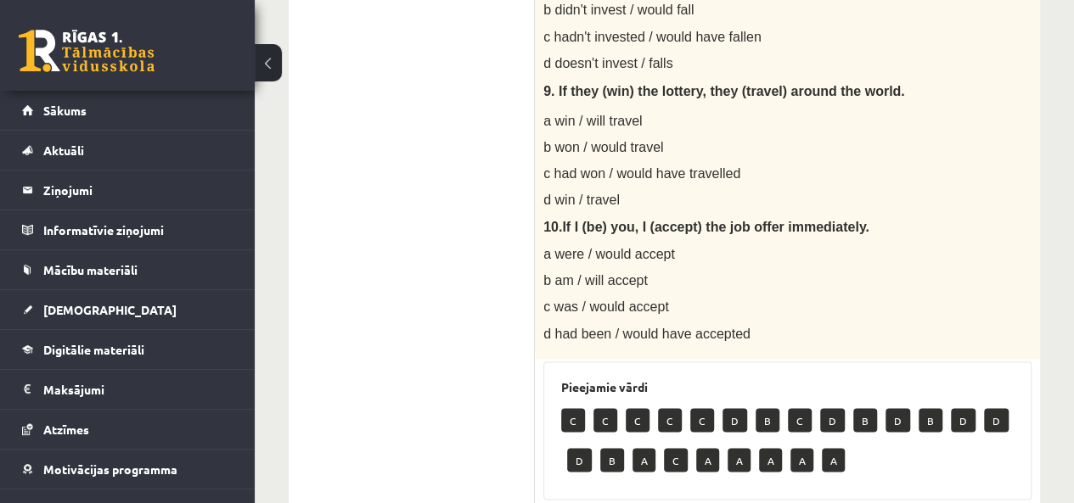
scroll to position [1796, 0]
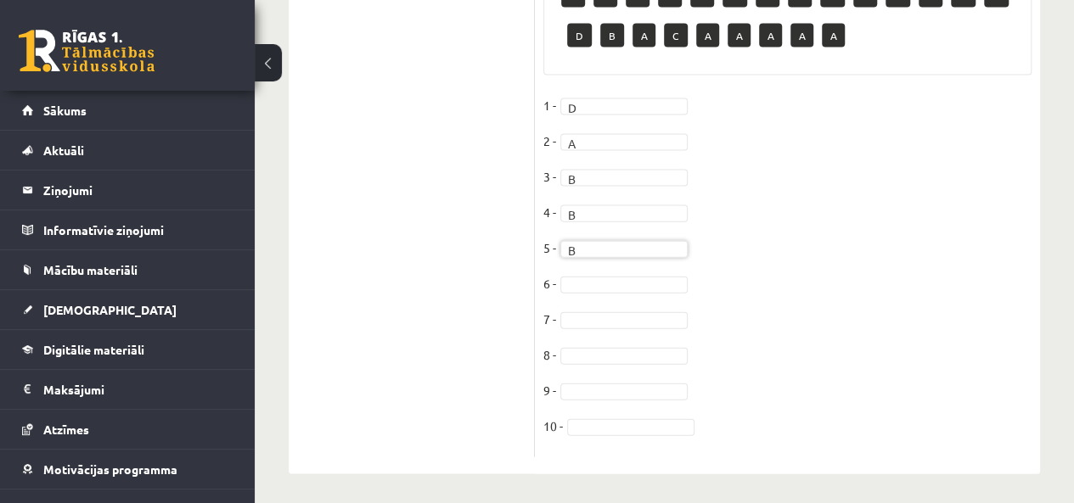
click at [574, 289] on fieldset "1 - D * 2 - A * 3 - B * 4 - B * 5 - B * 6 - 7 - 8 - 9 - 10 -" at bounding box center [787, 271] width 488 height 357
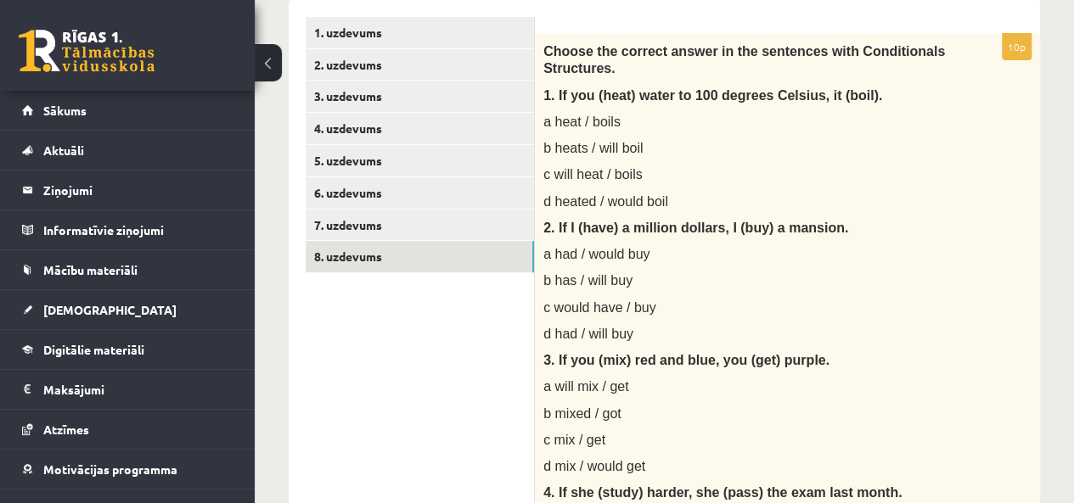
scroll to position [183, 0]
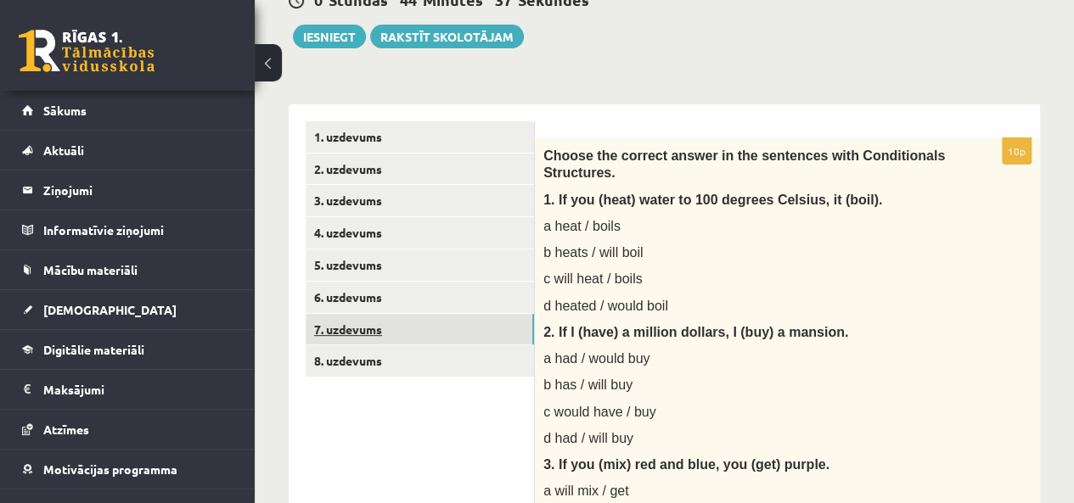
click at [361, 329] on link "7. uzdevums" at bounding box center [420, 329] width 228 height 31
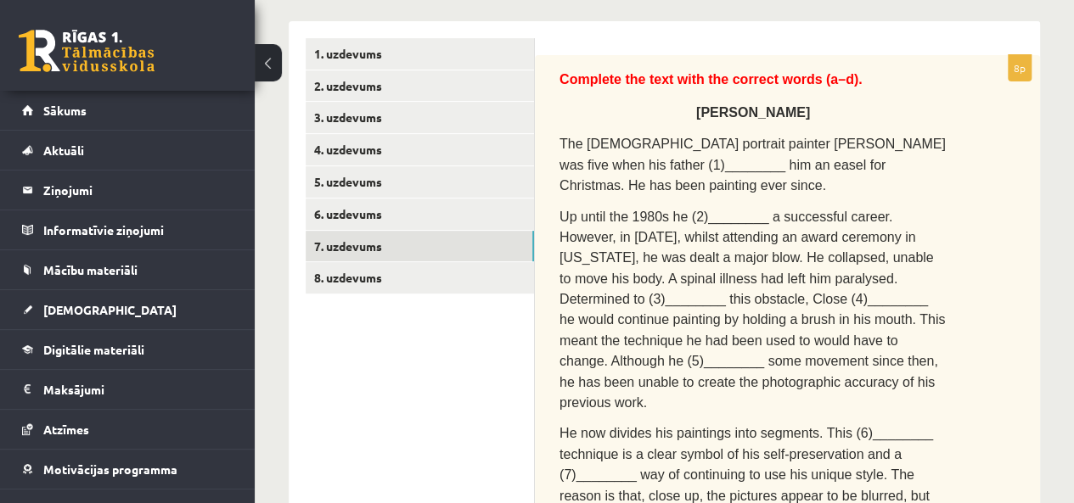
scroll to position [268, 0]
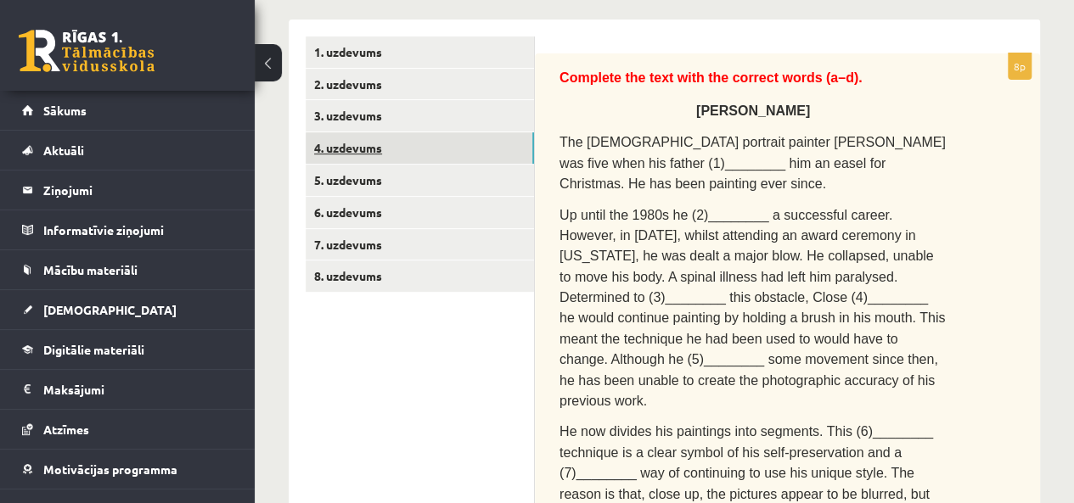
click at [352, 134] on link "4. uzdevums" at bounding box center [420, 147] width 228 height 31
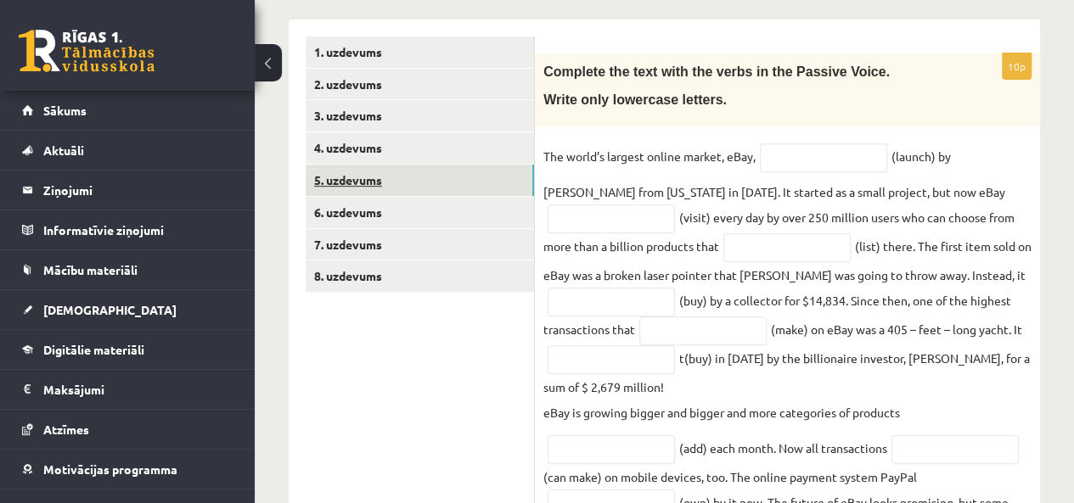
click at [364, 188] on link "5. uzdevums" at bounding box center [420, 180] width 228 height 31
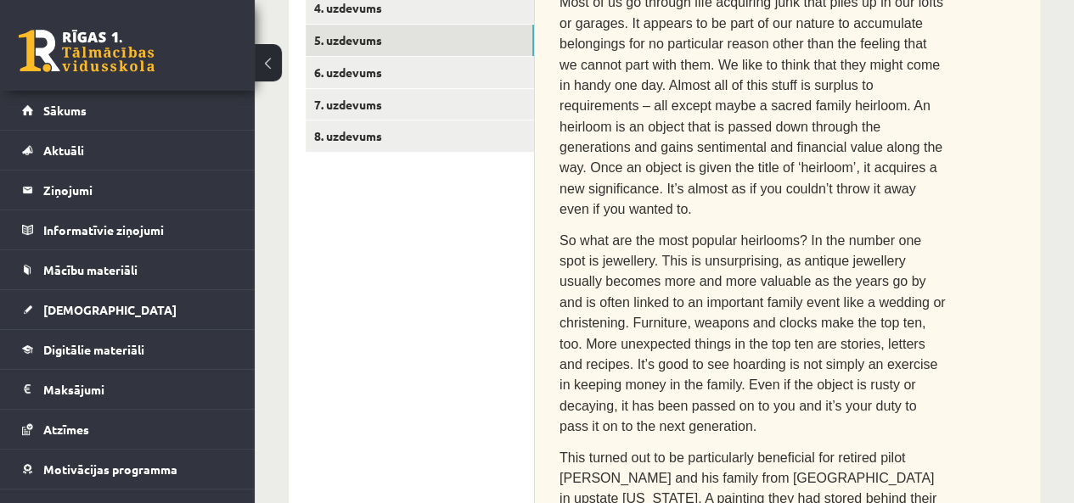
scroll to position [353, 0]
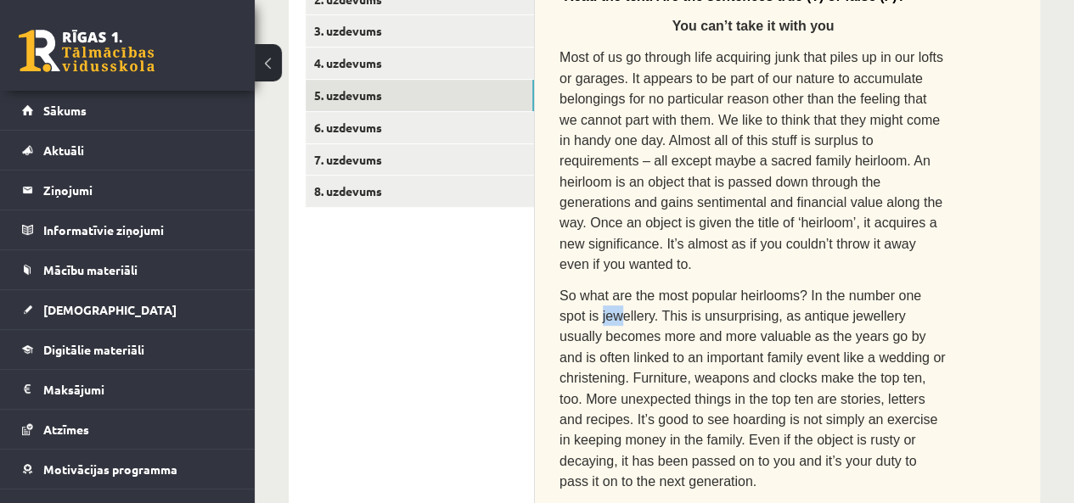
drag, startPoint x: 559, startPoint y: 281, endPoint x: 576, endPoint y: 283, distance: 17.1
click at [576, 289] on span "So what are the most popular heirlooms? In the number one spot is jewellery. Th…" at bounding box center [751, 389] width 385 height 201
copy span "jew"
click at [621, 289] on p "So what are the most popular heirlooms? In the number one spot is jewellery. Th…" at bounding box center [752, 388] width 387 height 207
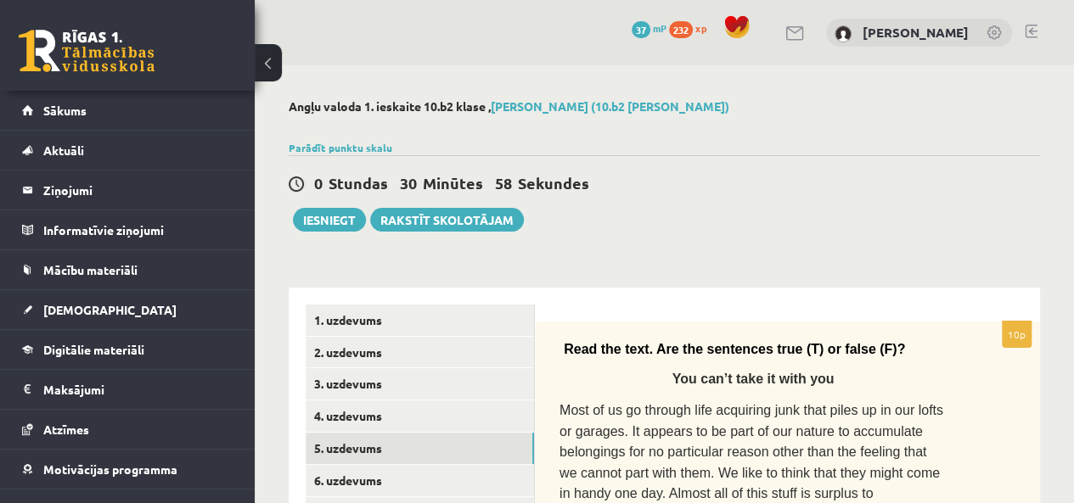
scroll to position [170, 0]
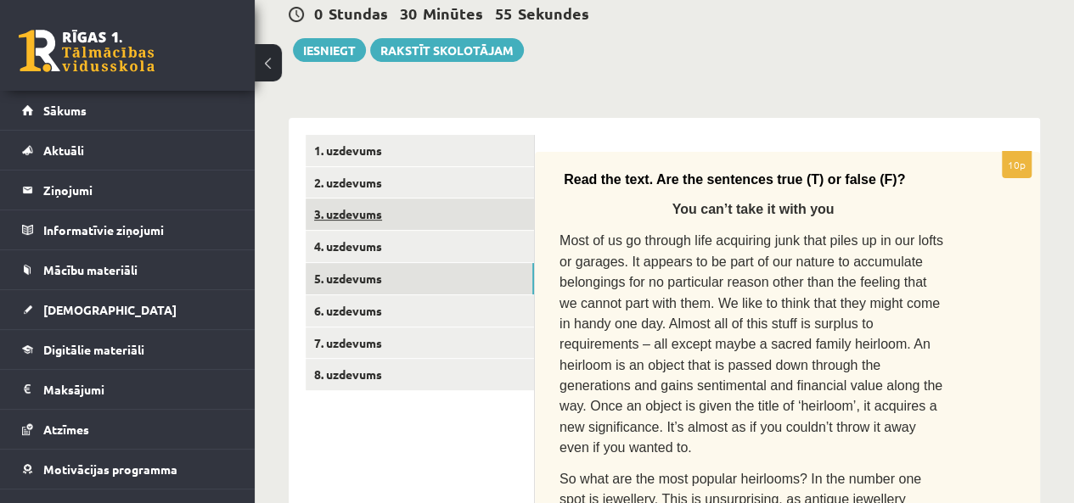
click at [357, 215] on link "3. uzdevums" at bounding box center [420, 214] width 228 height 31
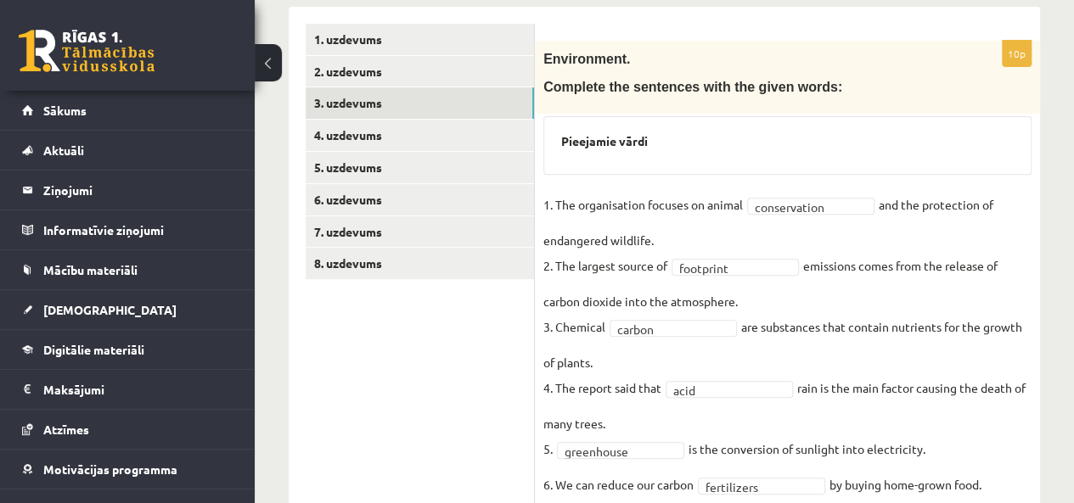
scroll to position [255, 0]
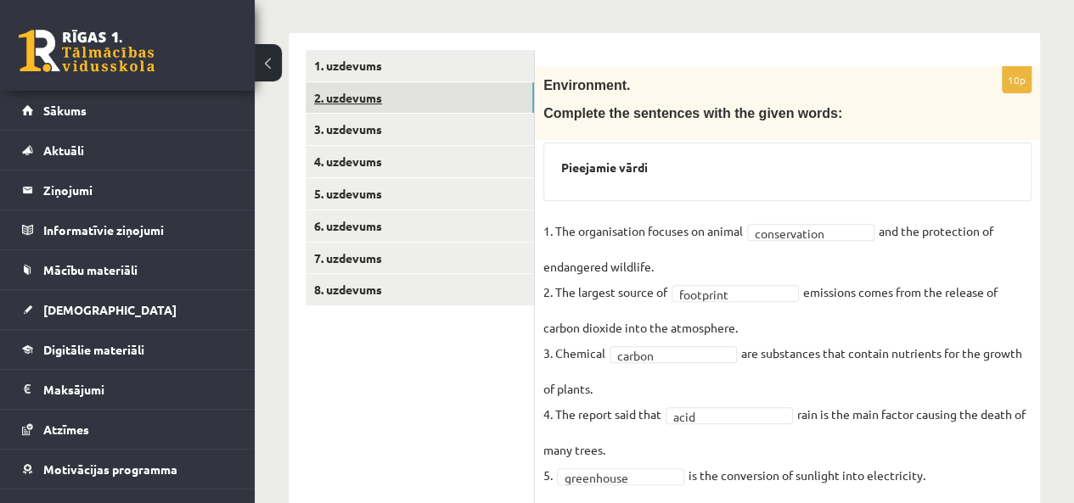
click at [370, 100] on link "2. uzdevums" at bounding box center [420, 97] width 228 height 31
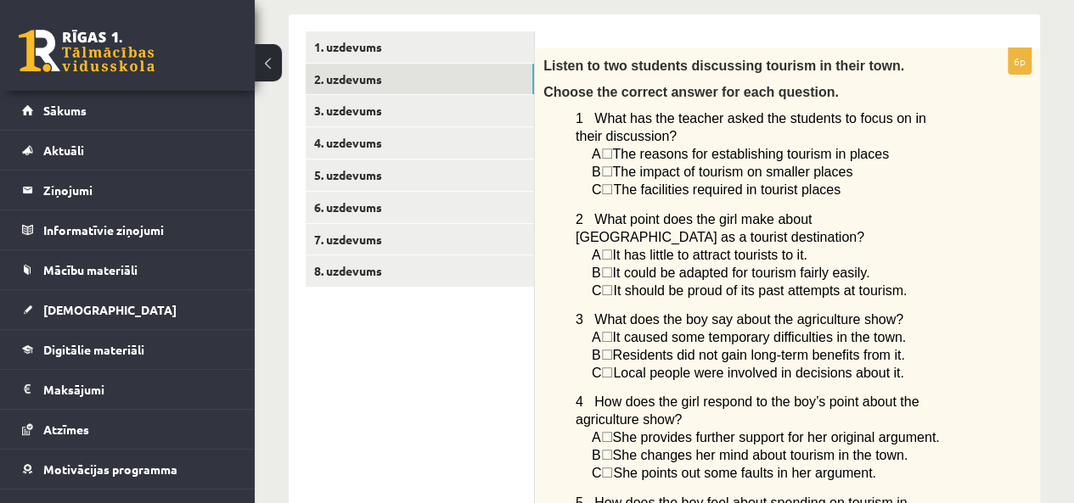
scroll to position [212, 0]
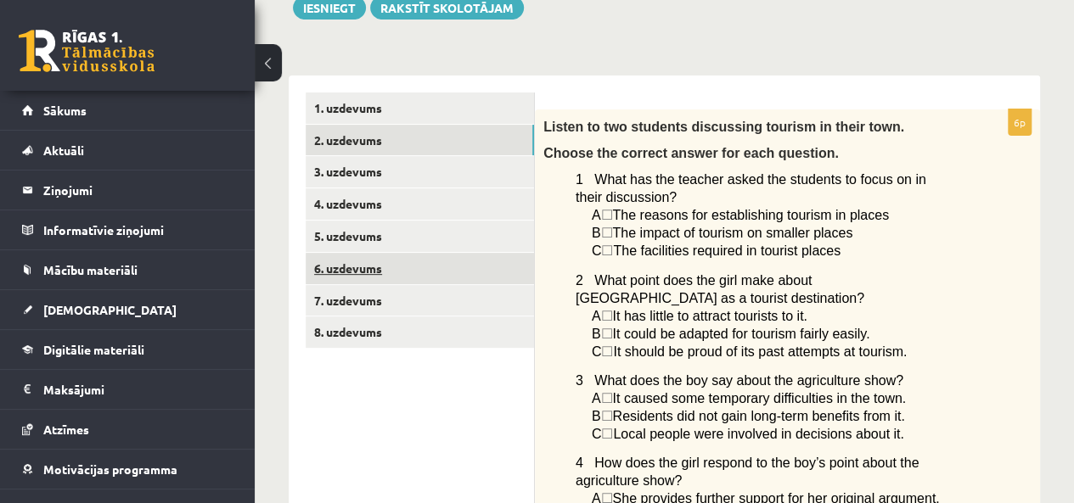
click at [353, 269] on link "6. uzdevums" at bounding box center [420, 268] width 228 height 31
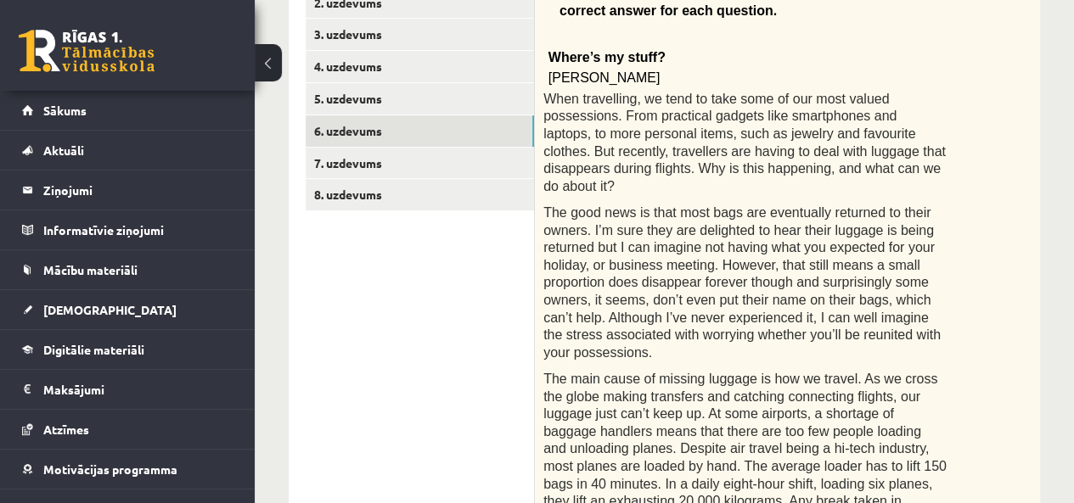
scroll to position [342, 0]
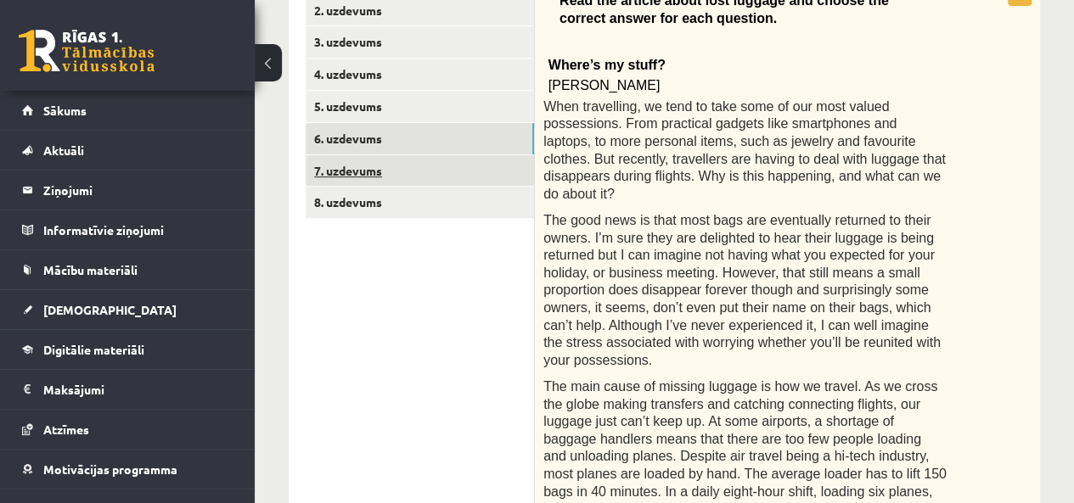
click at [402, 164] on link "7. uzdevums" at bounding box center [420, 170] width 228 height 31
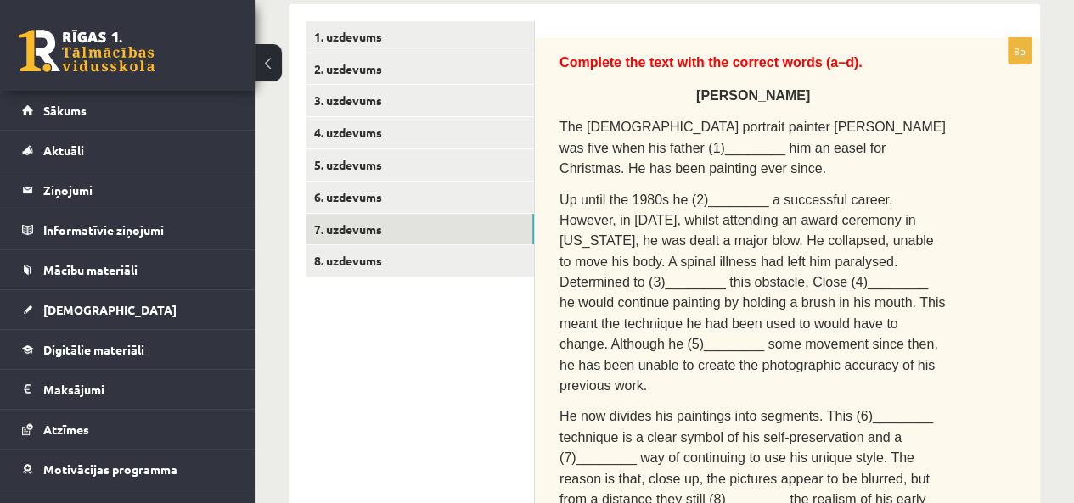
scroll to position [257, 0]
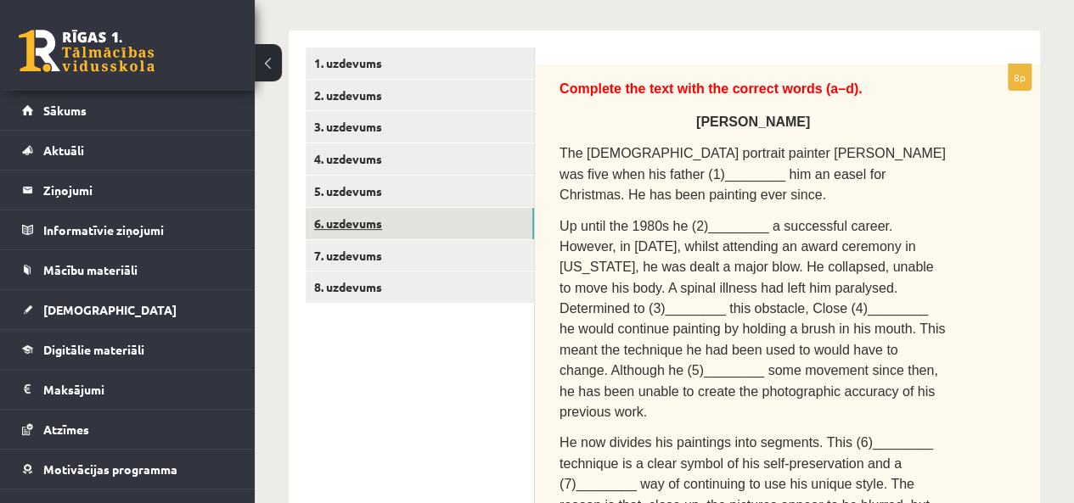
click at [430, 229] on link "6. uzdevums" at bounding box center [420, 223] width 228 height 31
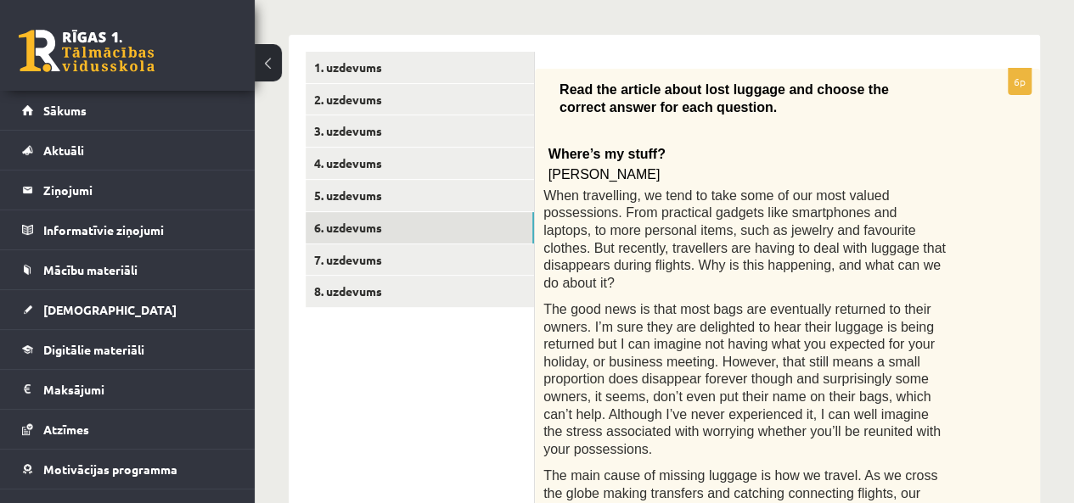
scroll to position [172, 0]
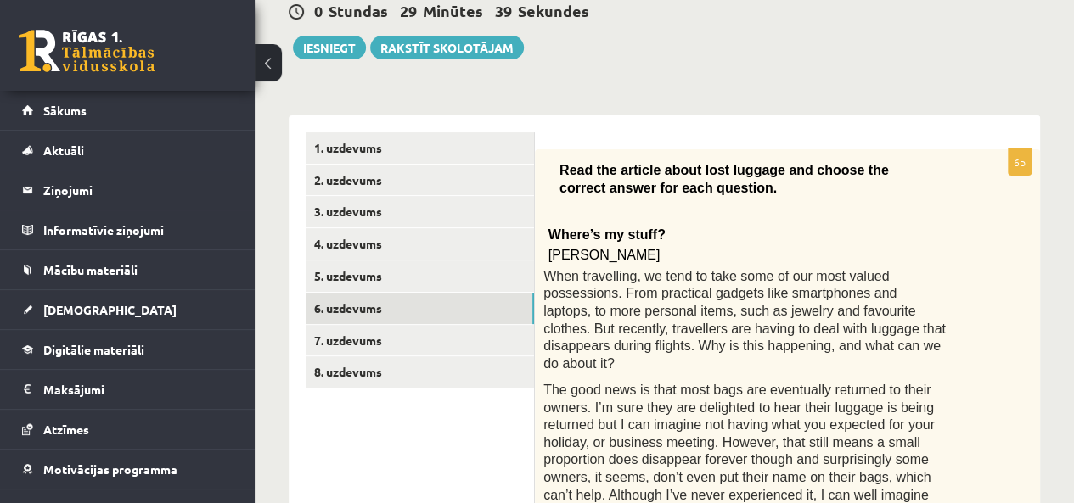
drag, startPoint x: 800, startPoint y: 239, endPoint x: 947, endPoint y: 231, distance: 148.0
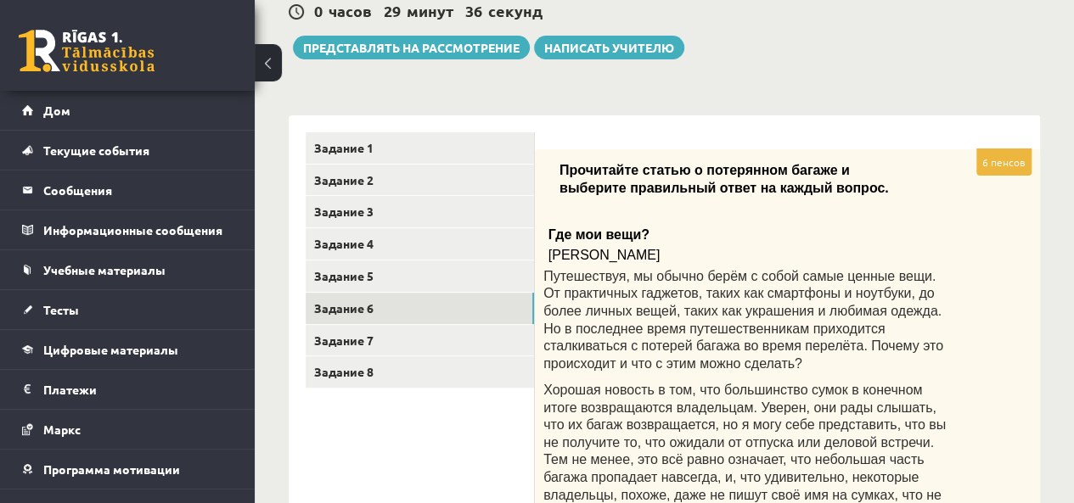
click at [777, 227] on p "Где мои вещи?" at bounding box center [745, 233] width 394 height 27
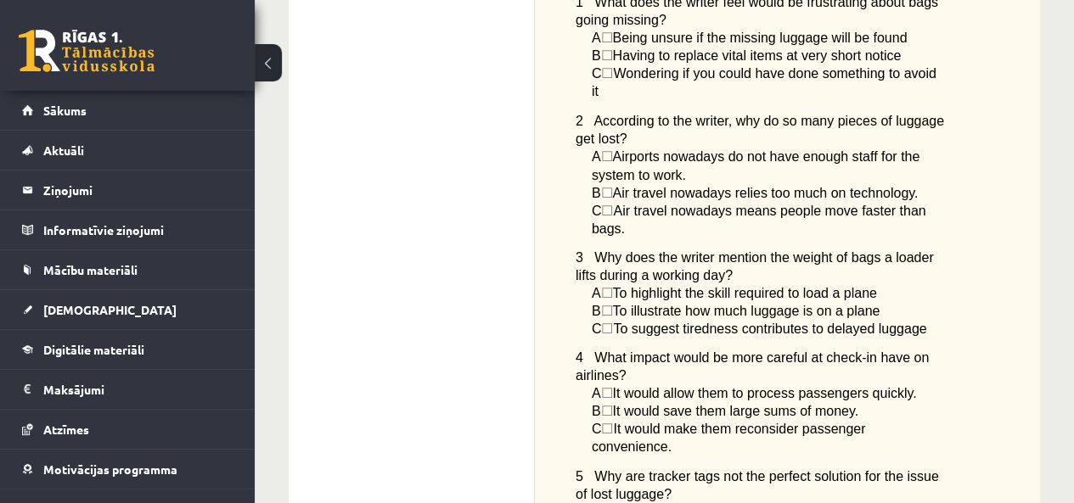
scroll to position [1321, 0]
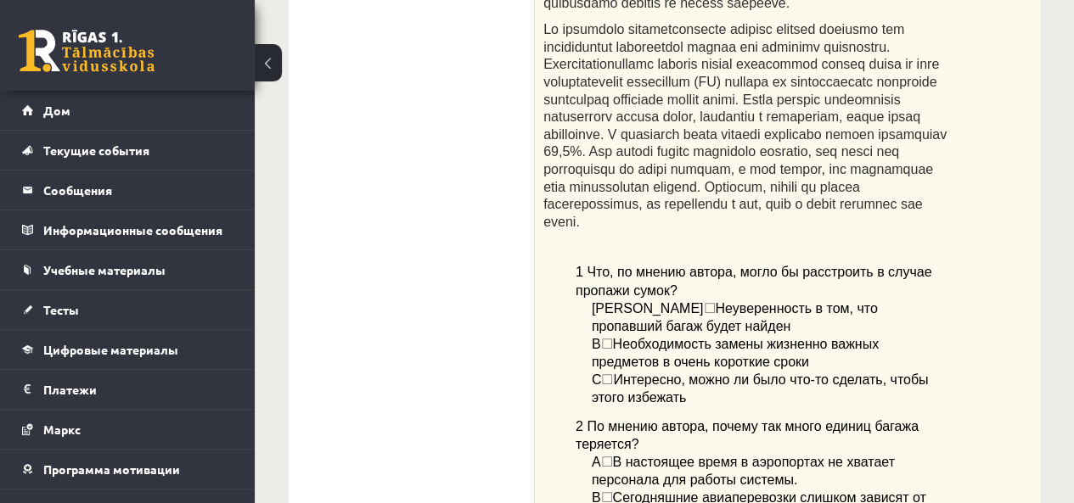
click at [946, 213] on div "Прочитайте статью о потерянном багаже ​​и выберите правильный ответ на каждый в…" at bounding box center [787, 71] width 505 height 2141
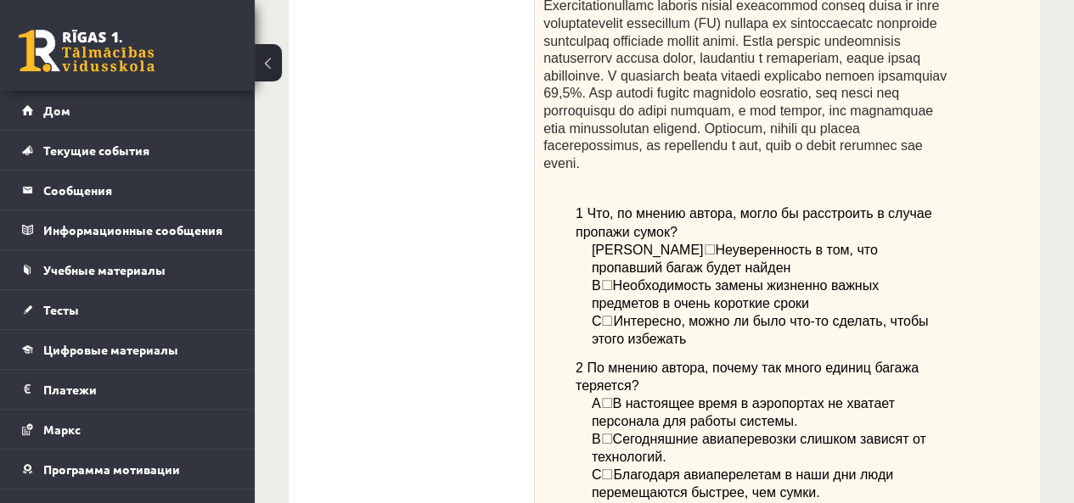
scroll to position [1406, 0]
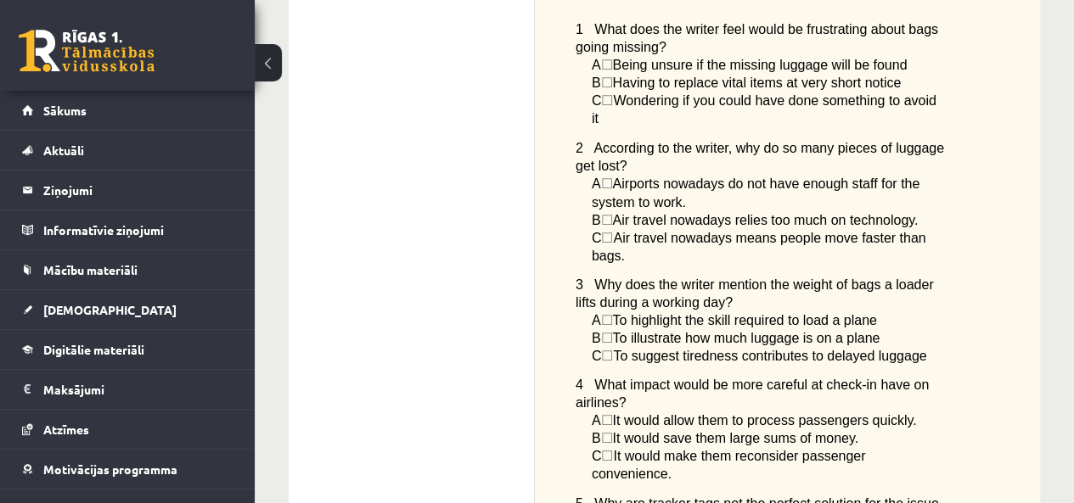
click at [765, 230] on span "Air travel nowadays means people move faster than bags." at bounding box center [759, 246] width 334 height 32
click at [902, 496] on span "5 Why are tracker tags not the perfect solution for the issue of lost luggage?" at bounding box center [757, 512] width 363 height 32
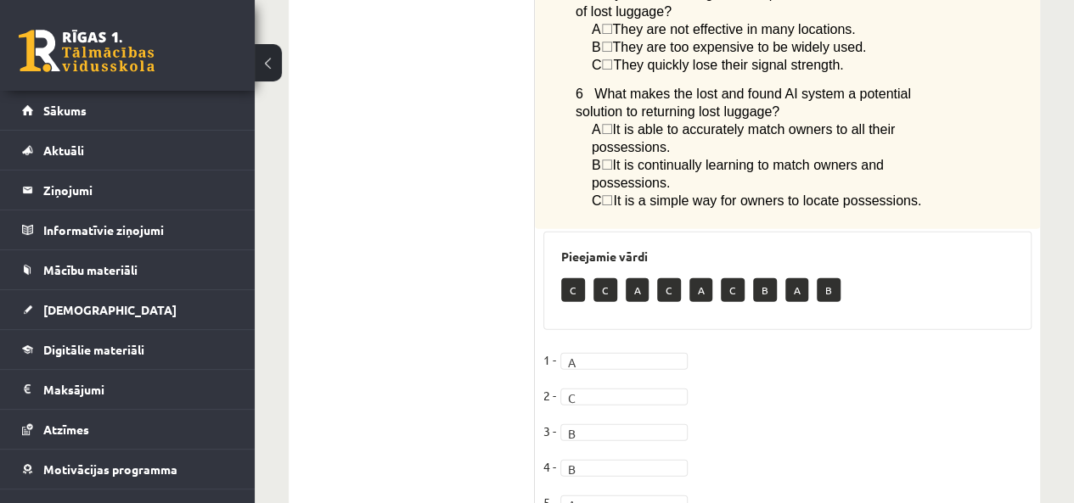
scroll to position [20, 0]
click at [765, 362] on fieldset "1 - A * 2 - C * 3 - B * 4 - B * 5 - A * 6 - C *" at bounding box center [787, 454] width 488 height 214
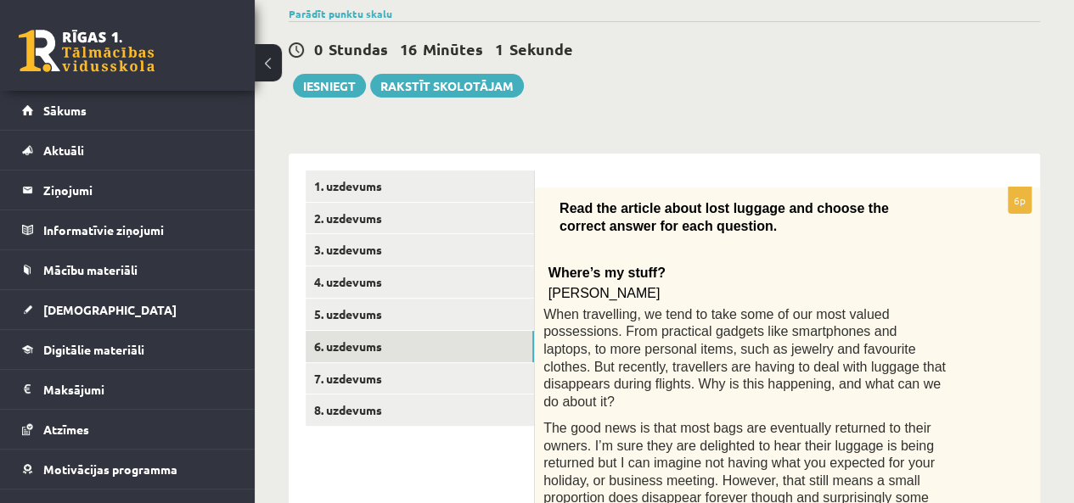
scroll to position [132, 0]
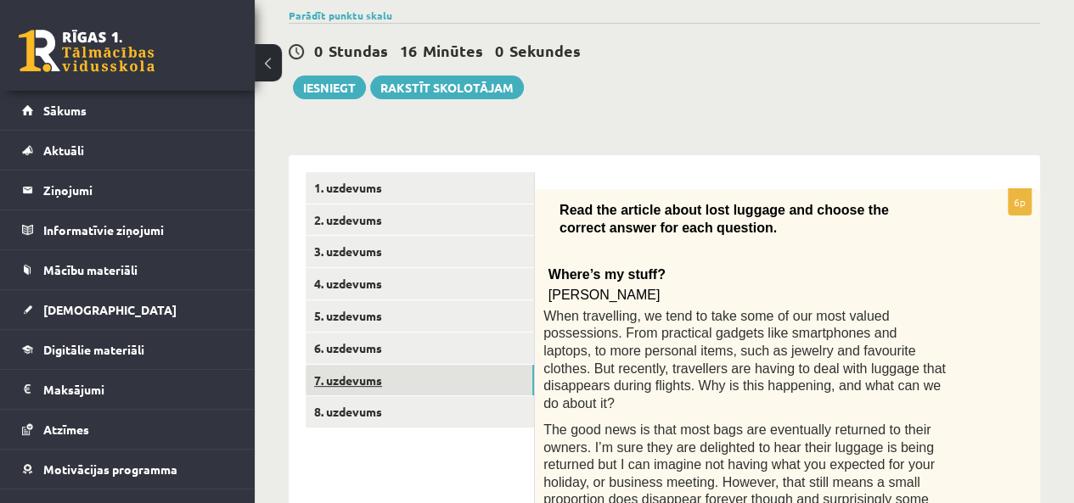
click at [399, 386] on link "7. uzdevums" at bounding box center [420, 380] width 228 height 31
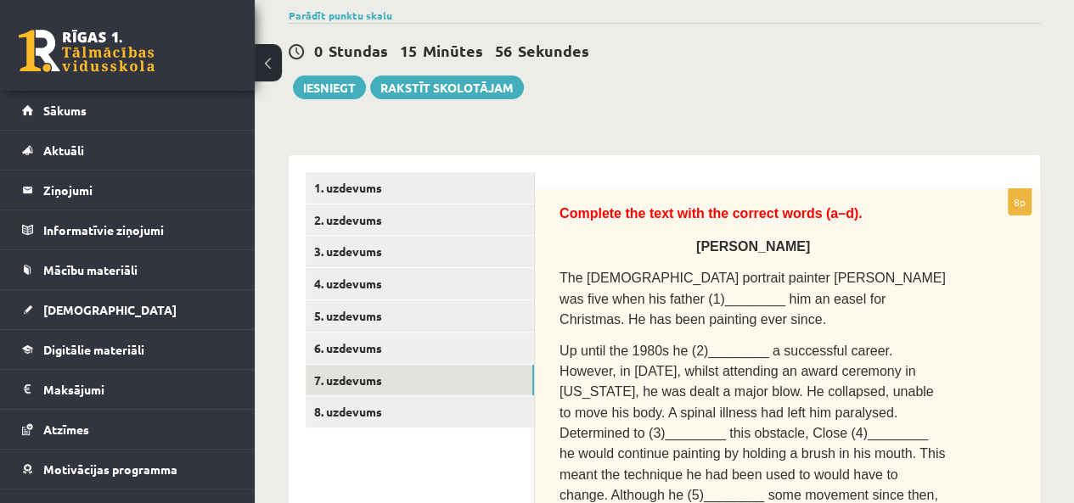
click at [594, 290] on span "The American portrait painter Chuck Close was five when his father (1)________ …" at bounding box center [752, 299] width 386 height 56
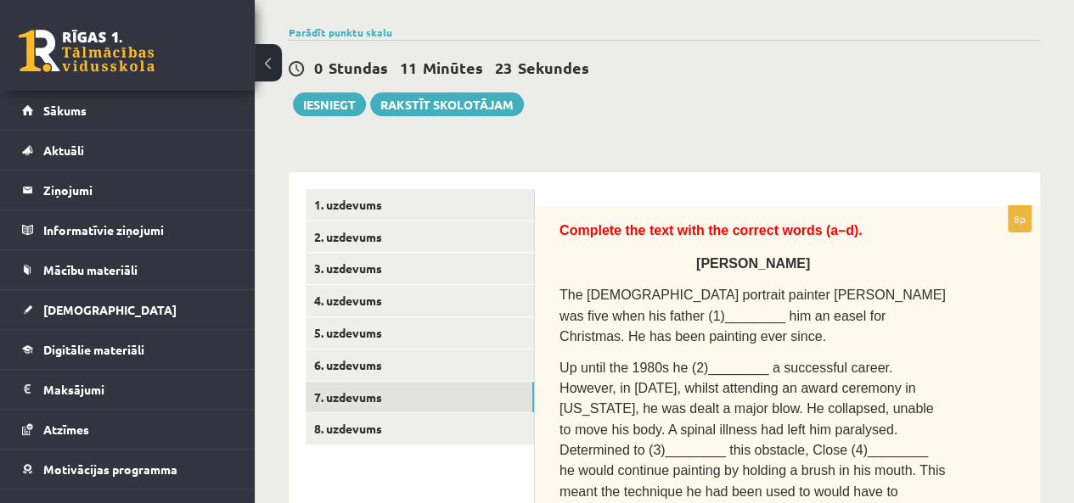
scroll to position [204, 0]
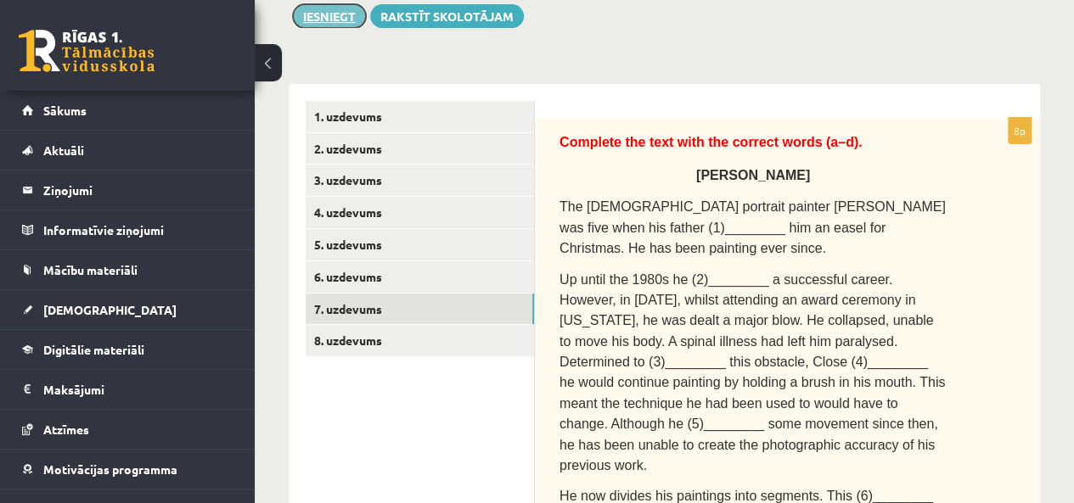
click at [354, 13] on button "Iesniegt" at bounding box center [329, 16] width 73 height 24
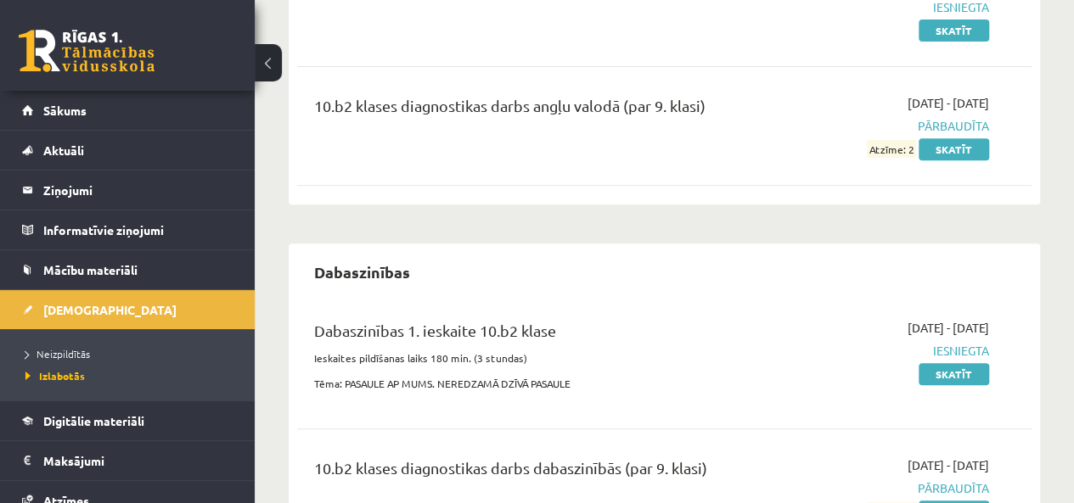
scroll to position [255, 0]
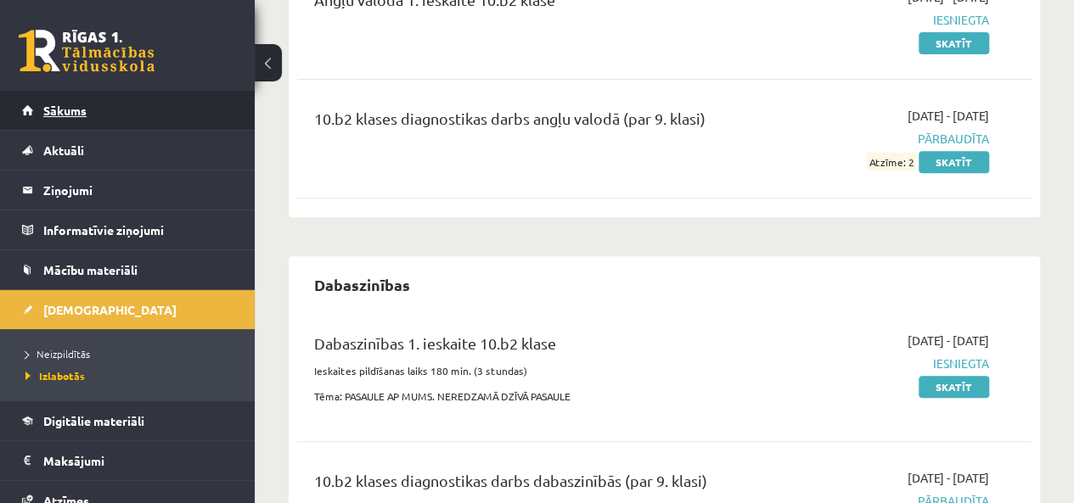
click at [77, 104] on span "Sākums" at bounding box center [64, 110] width 43 height 15
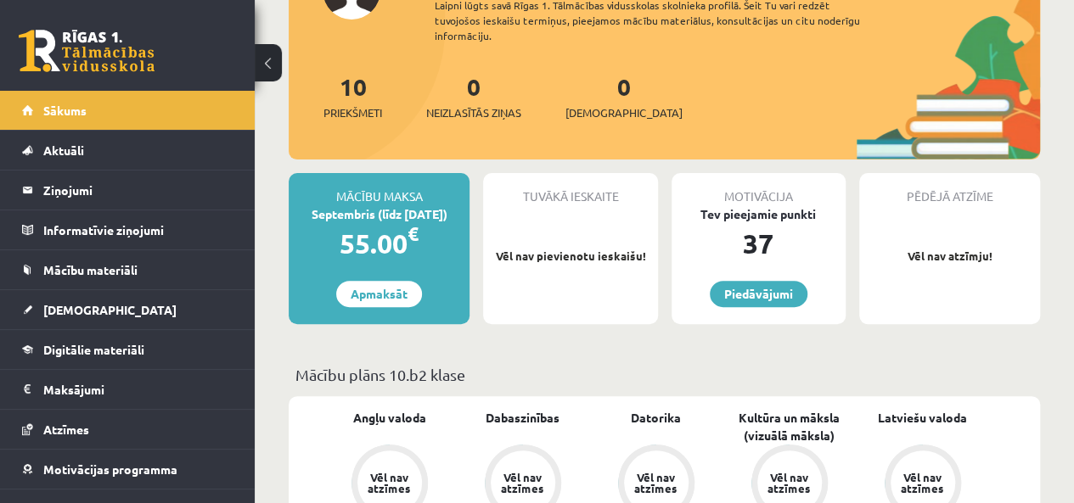
scroll to position [170, 0]
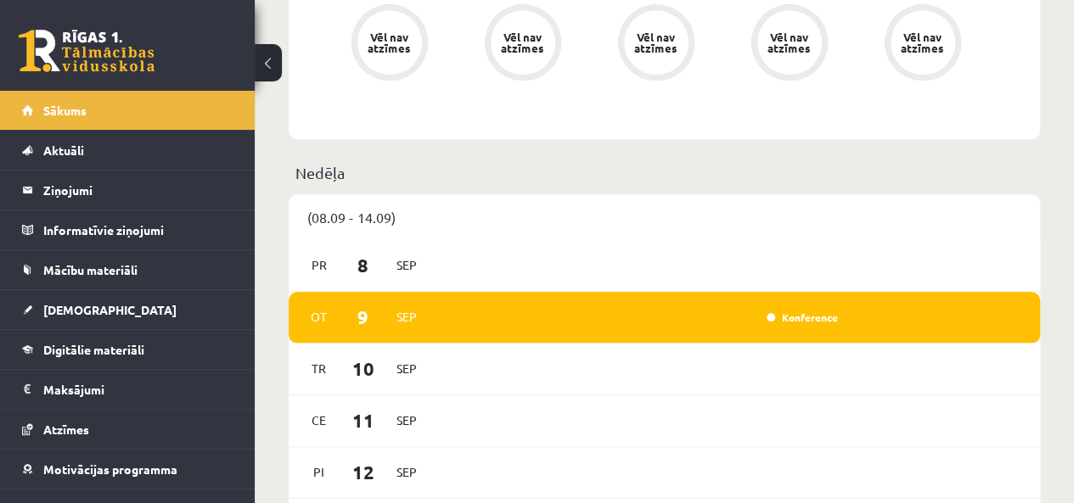
scroll to position [849, 0]
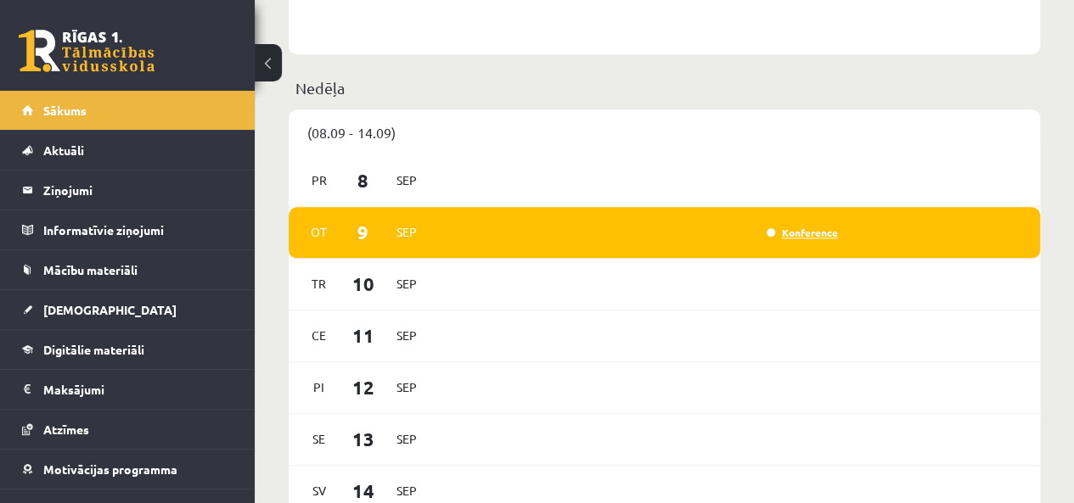
click at [791, 237] on link "Konference" at bounding box center [802, 233] width 71 height 14
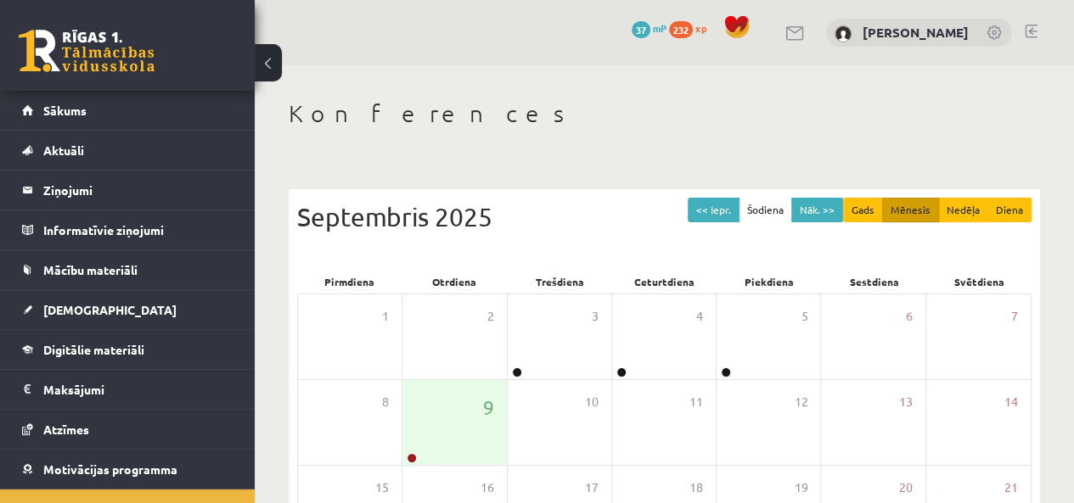
scroll to position [85, 0]
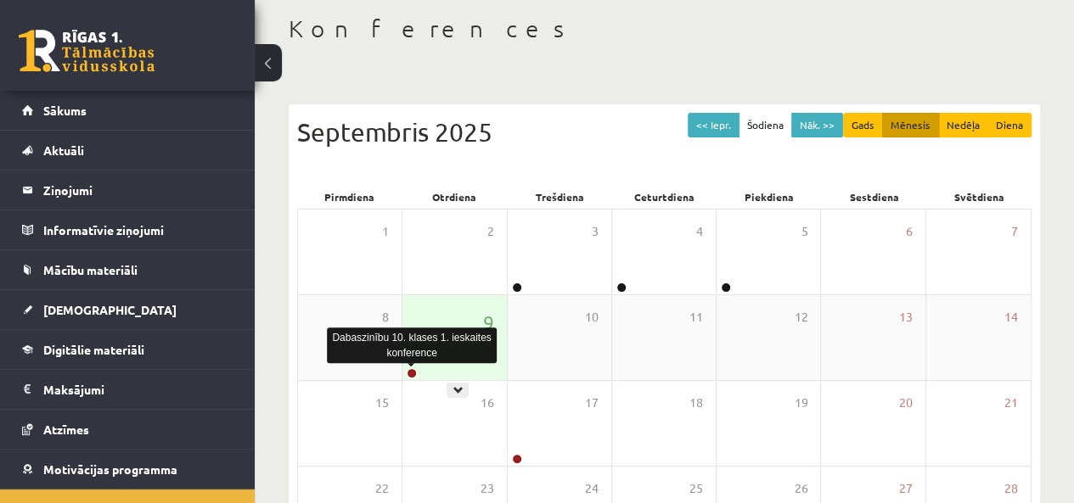
click at [412, 370] on link at bounding box center [412, 373] width 10 height 10
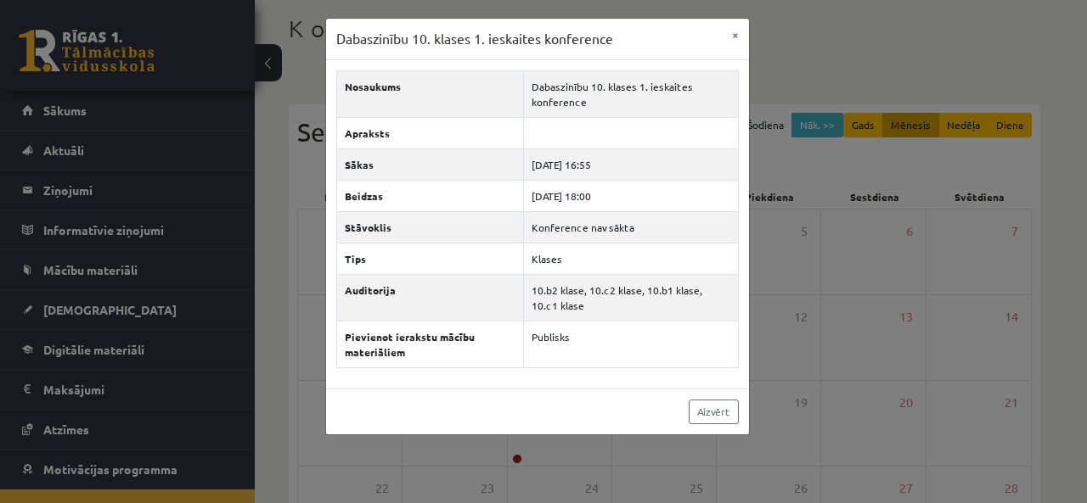
click at [811, 69] on div "Dabaszinību 10. klases 1. ieskaites konference × Nosaukums Dabaszinību 10. klas…" at bounding box center [543, 251] width 1087 height 503
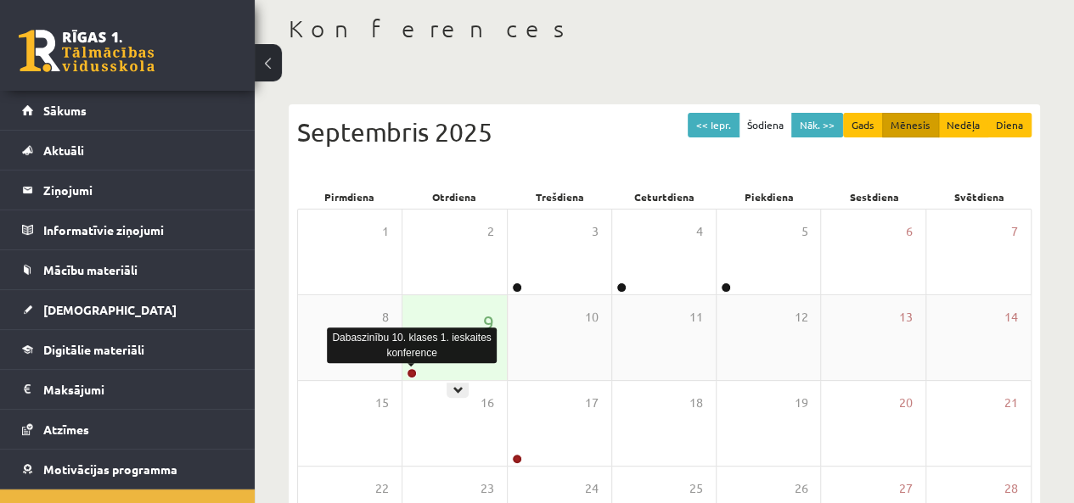
click at [411, 370] on link at bounding box center [412, 373] width 10 height 10
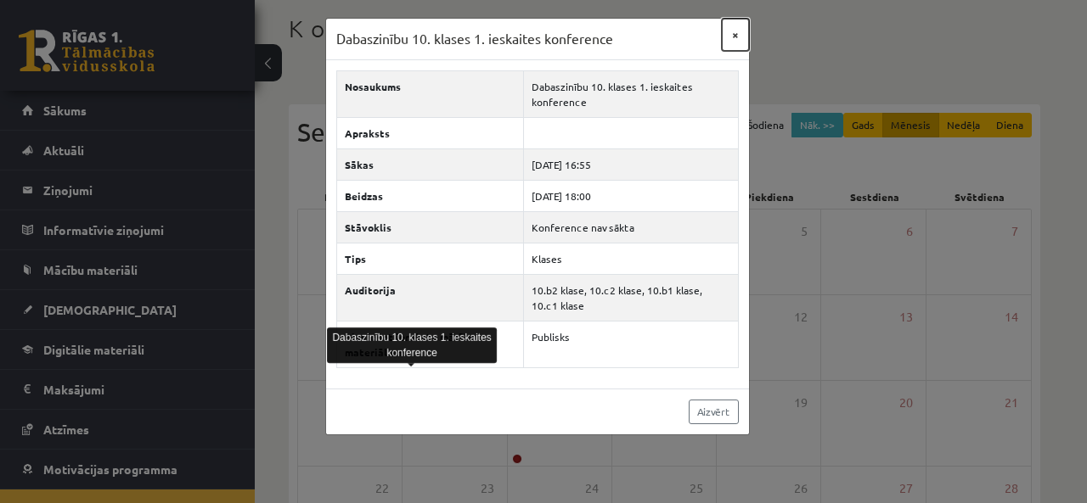
click at [730, 33] on button "×" at bounding box center [735, 35] width 27 height 32
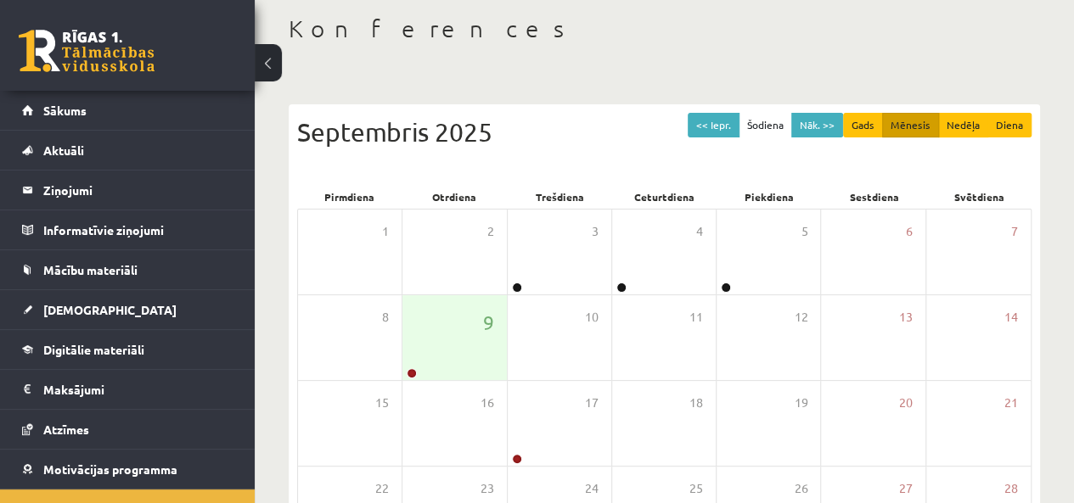
click at [644, 56] on div "Konferences << Iepr. Šodiena Nāk. >> Gads Mēnesis Nedēļa Diena Septembris 2025 …" at bounding box center [664, 352] width 819 height 745
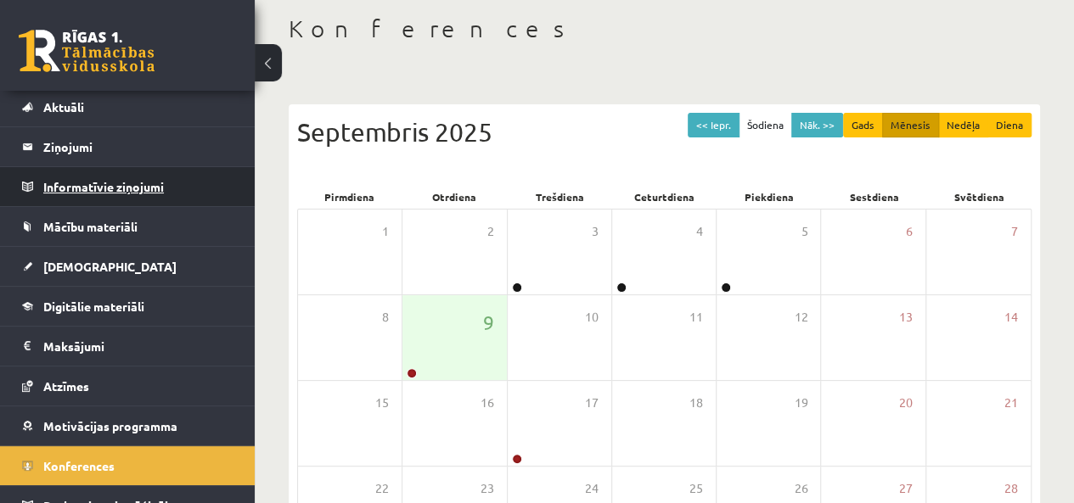
scroll to position [61, 0]
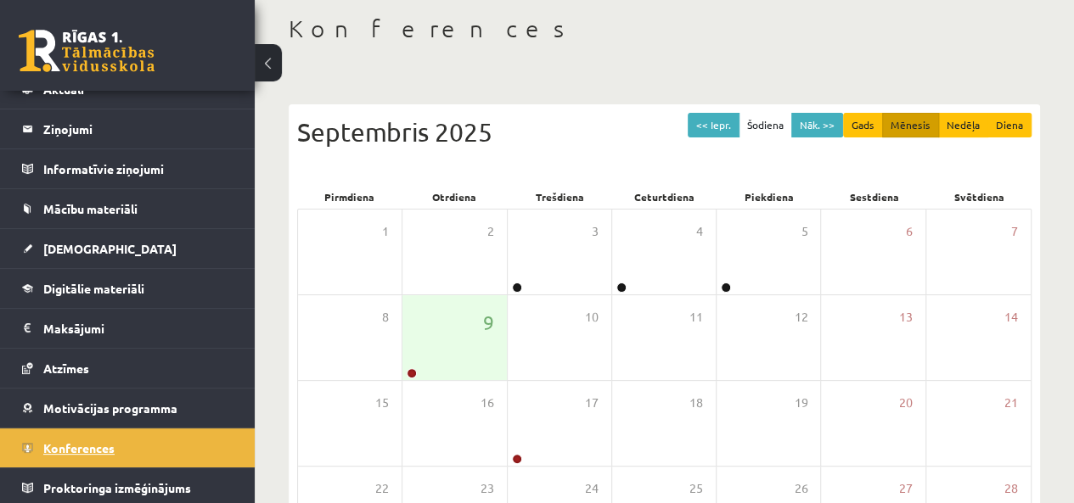
click at [58, 446] on span "Konferences" at bounding box center [78, 448] width 71 height 15
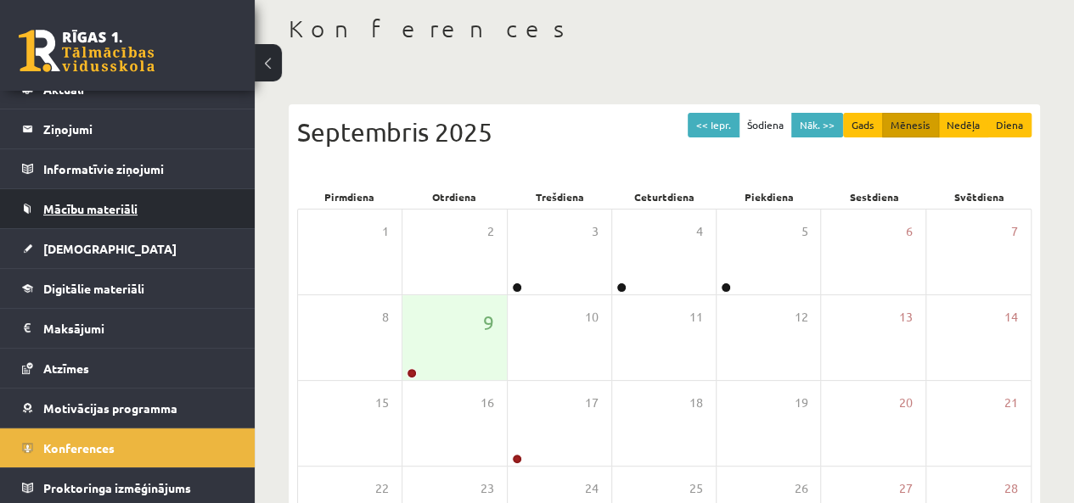
scroll to position [0, 0]
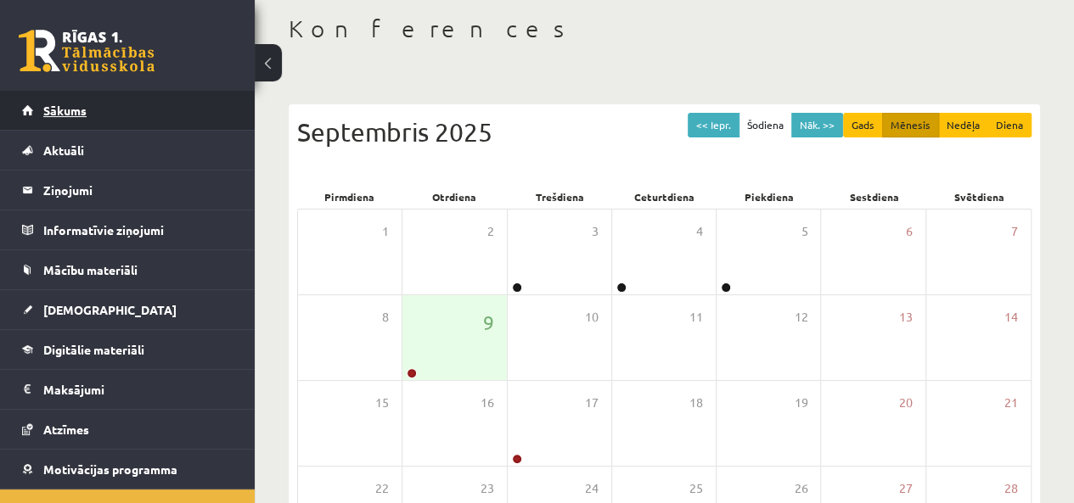
click at [85, 108] on span "Sākums" at bounding box center [64, 110] width 43 height 15
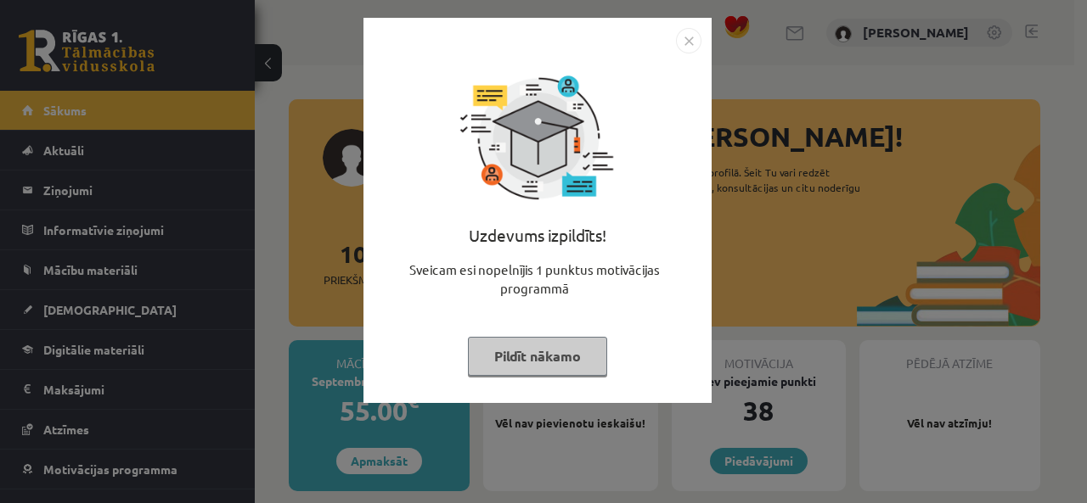
click at [555, 351] on button "Pildīt nākamo" at bounding box center [537, 356] width 139 height 39
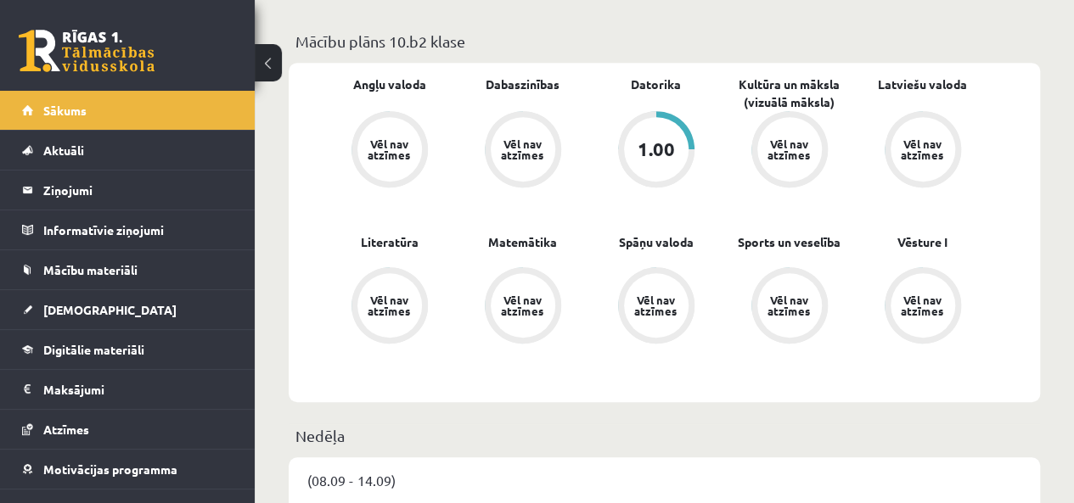
scroll to position [509, 0]
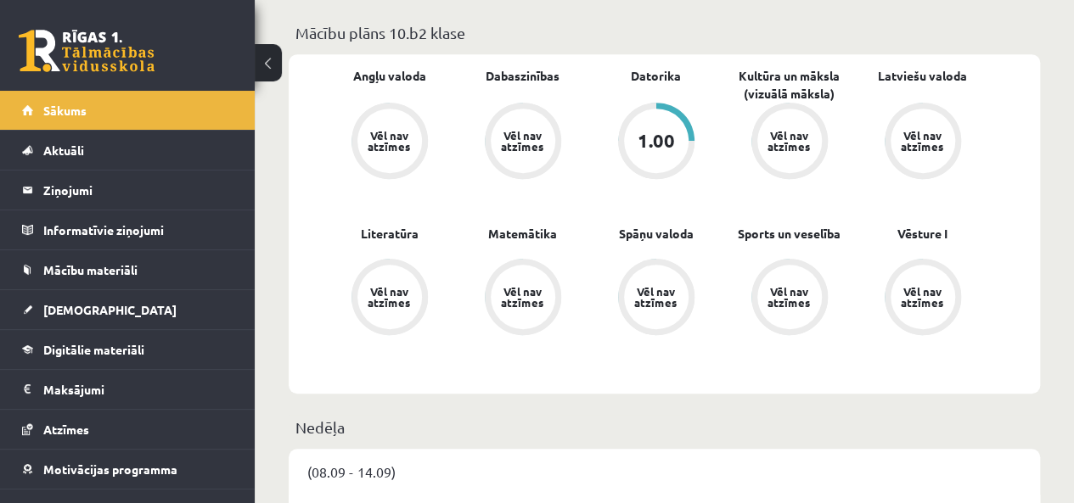
click at [672, 146] on div "1.00" at bounding box center [656, 141] width 37 height 19
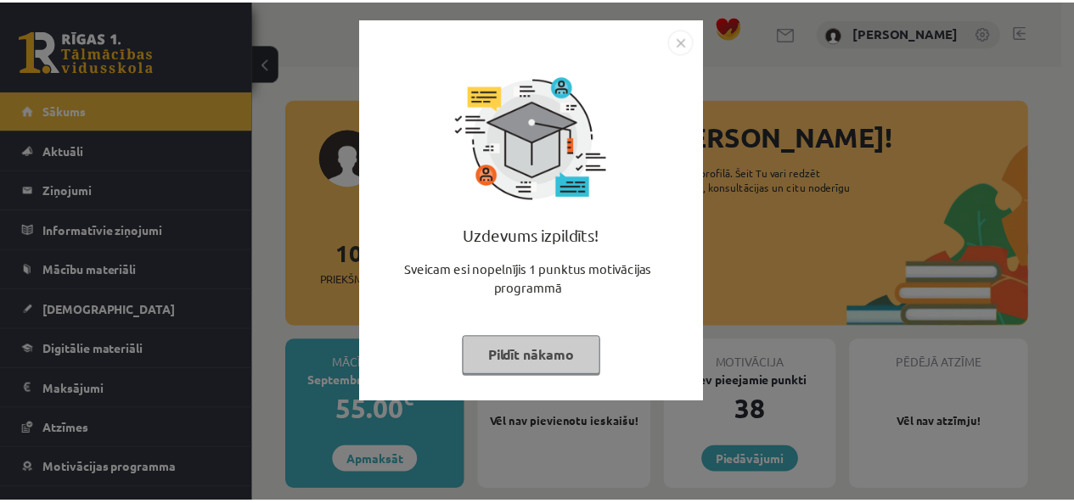
scroll to position [509, 0]
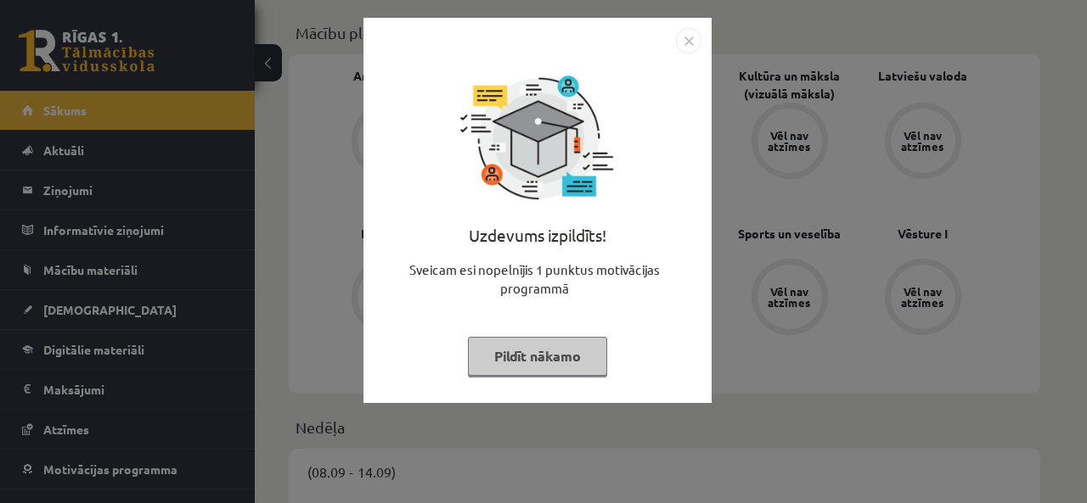
click at [683, 34] on img "Close" at bounding box center [688, 40] width 25 height 25
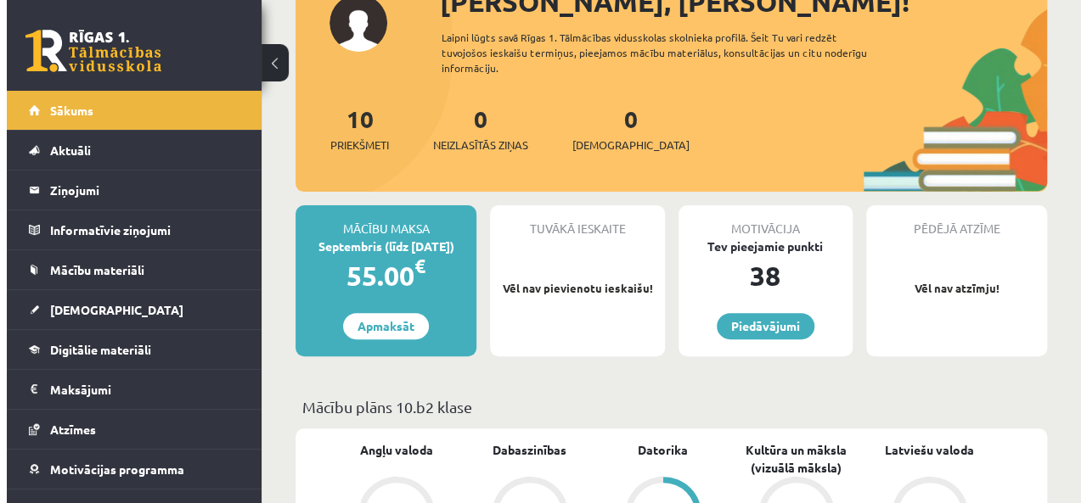
scroll to position [0, 0]
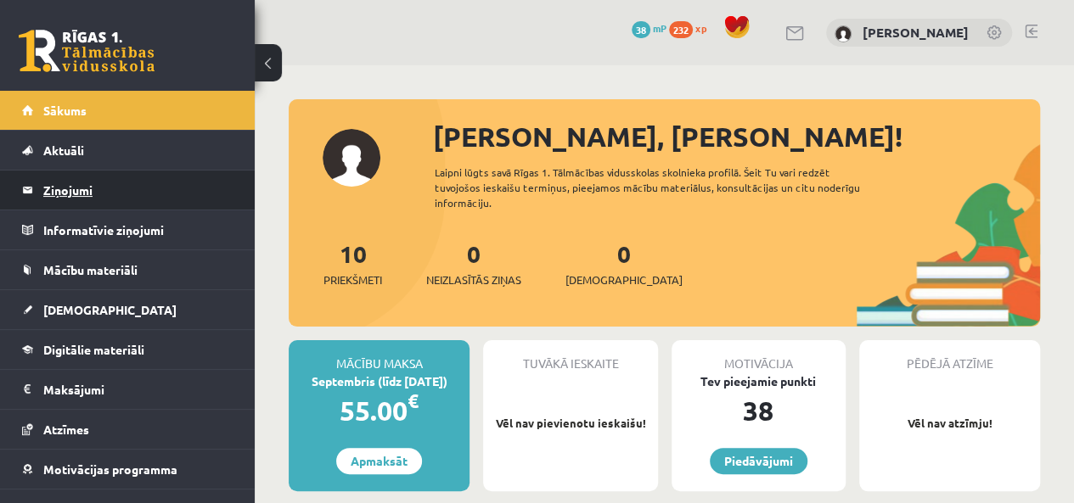
click at [88, 185] on legend "Ziņojumi 0" at bounding box center [138, 190] width 190 height 39
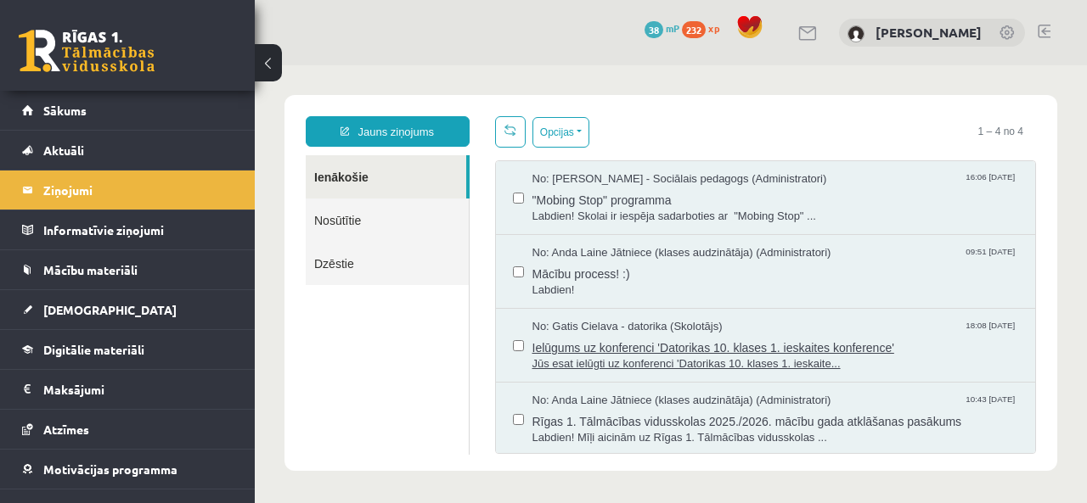
click at [652, 323] on span "No: Gatis Cielava - datorika (Skolotājs)" at bounding box center [627, 327] width 190 height 16
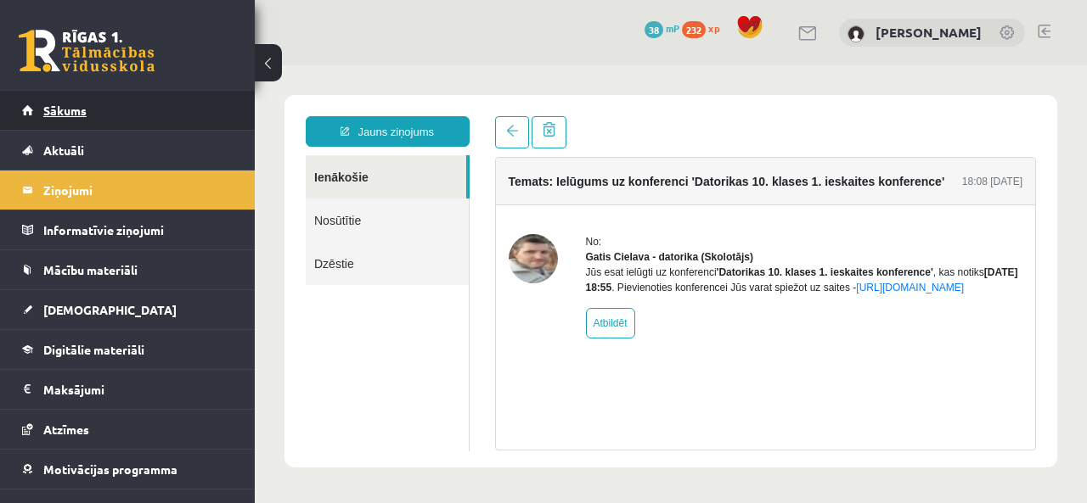
click at [75, 112] on span "Sākums" at bounding box center [64, 110] width 43 height 15
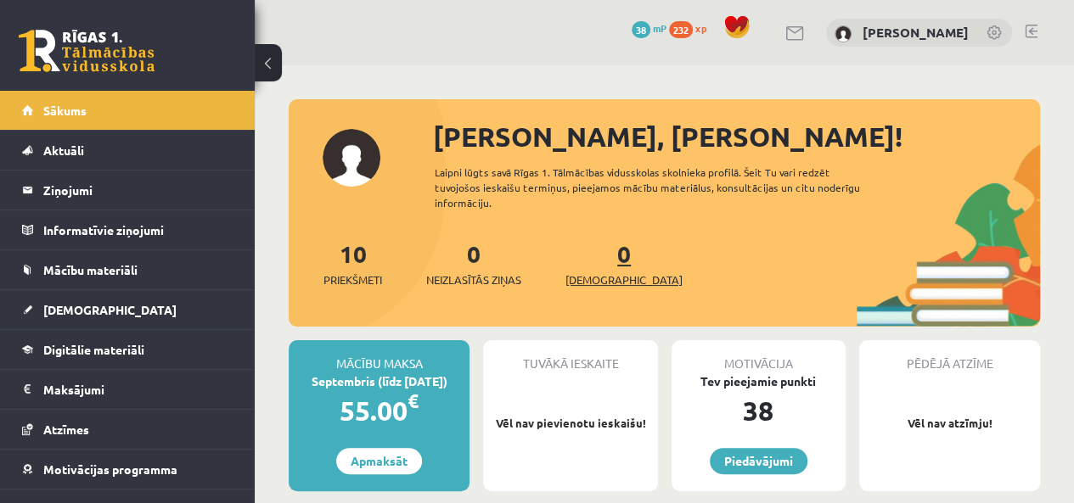
click at [608, 273] on span "[DEMOGRAPHIC_DATA]" at bounding box center [623, 280] width 117 height 17
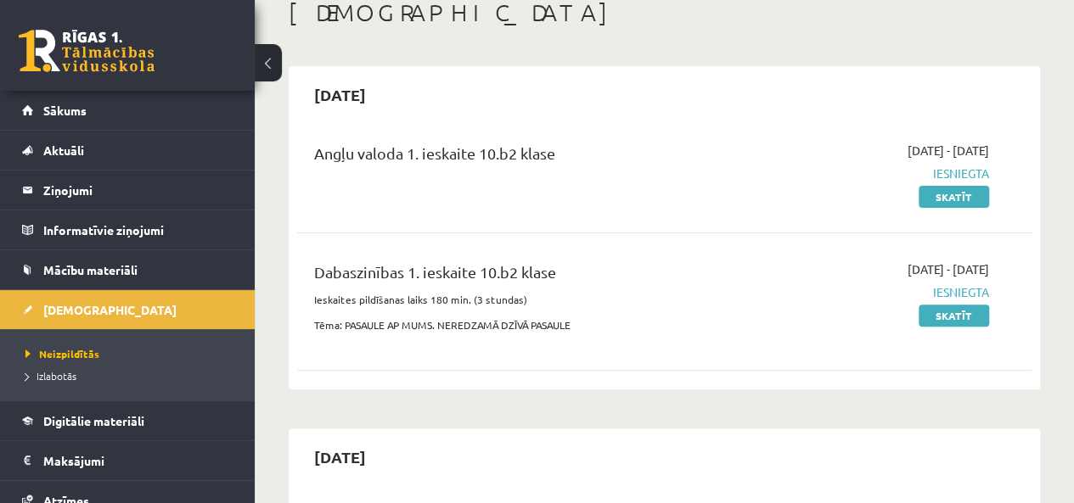
scroll to position [85, 0]
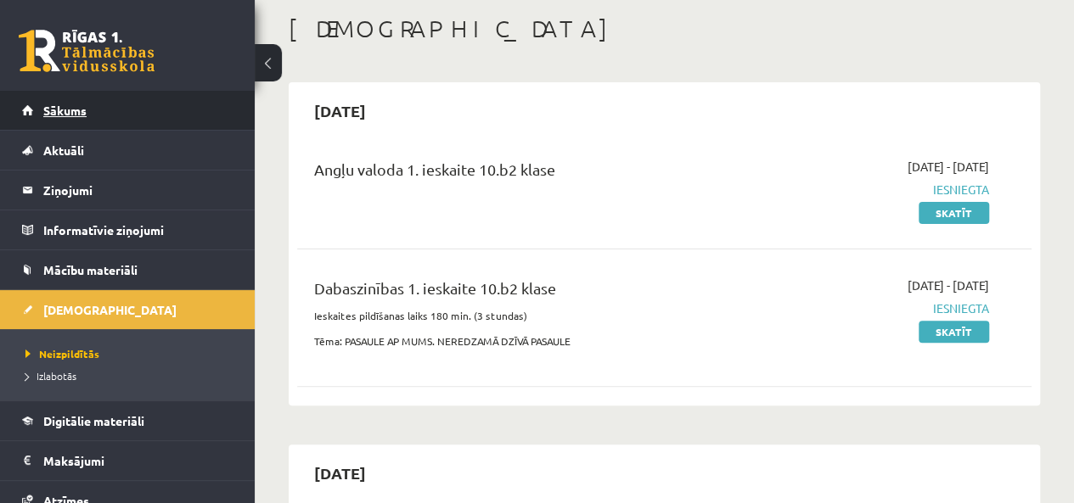
click at [83, 107] on span "Sākums" at bounding box center [64, 110] width 43 height 15
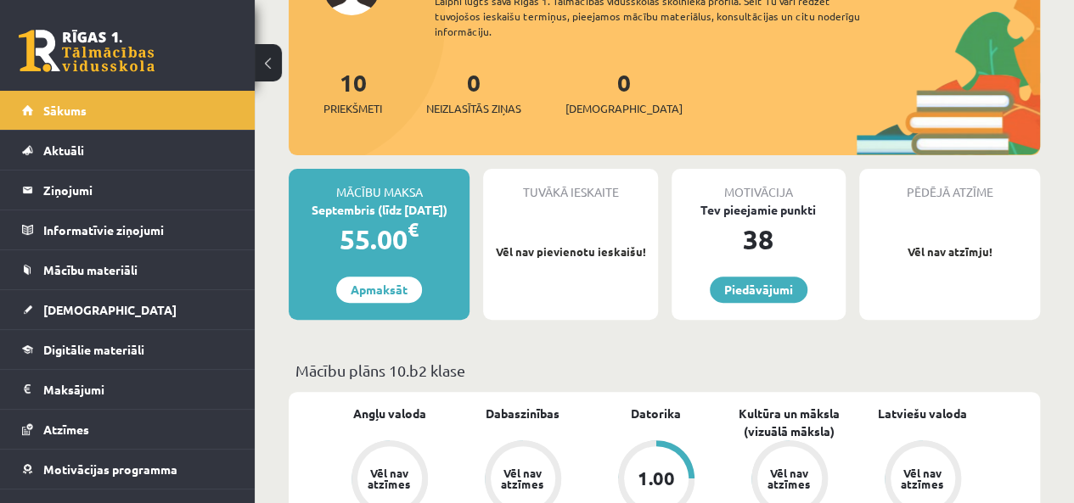
scroll to position [170, 0]
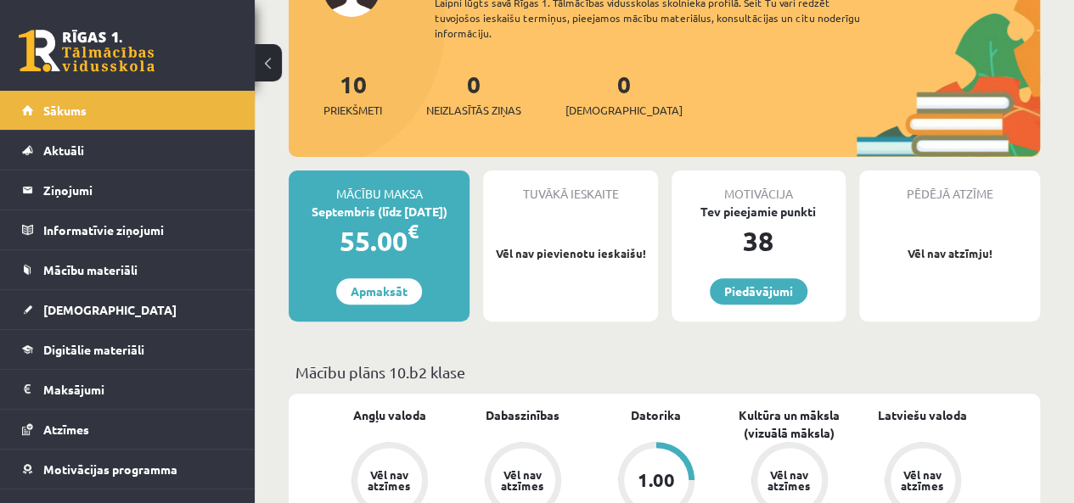
click at [531, 244] on div "Tuvākā ieskaite Vēl nav pievienotu ieskaišu!" at bounding box center [570, 246] width 174 height 151
drag, startPoint x: 519, startPoint y: 282, endPoint x: 545, endPoint y: 264, distance: 31.8
click at [518, 282] on div "Tuvākā ieskaite Vēl nav pievienotu ieskaišu!" at bounding box center [570, 246] width 174 height 151
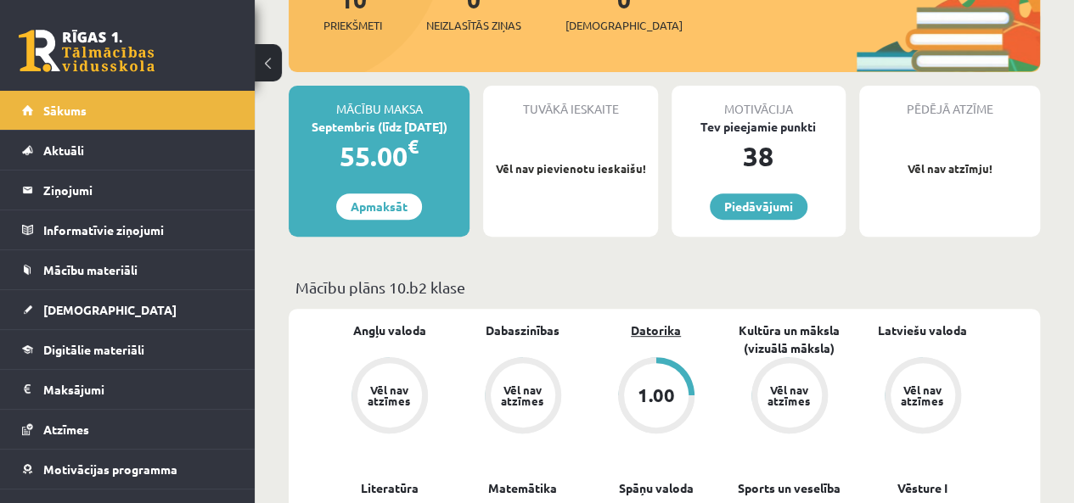
click at [654, 327] on link "Datorika" at bounding box center [656, 331] width 50 height 18
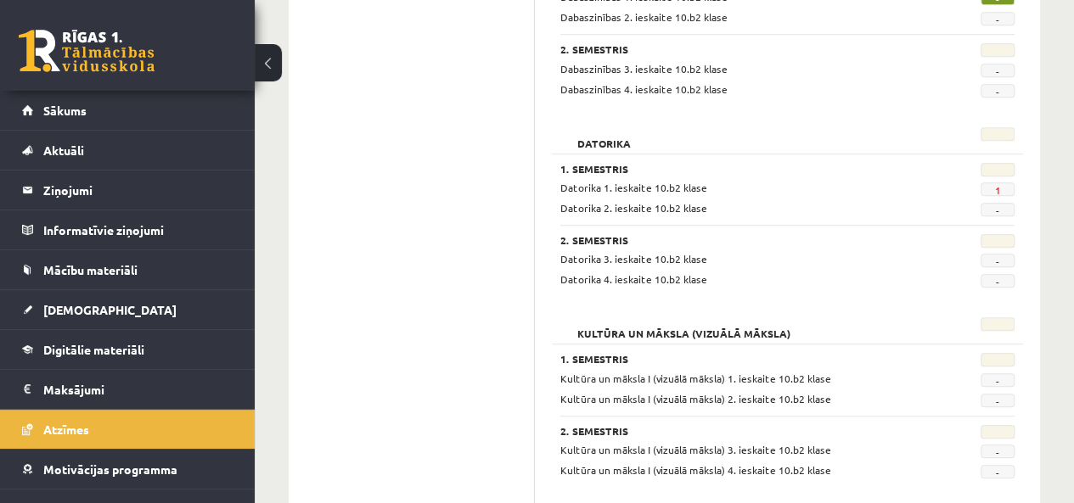
scroll to position [509, 0]
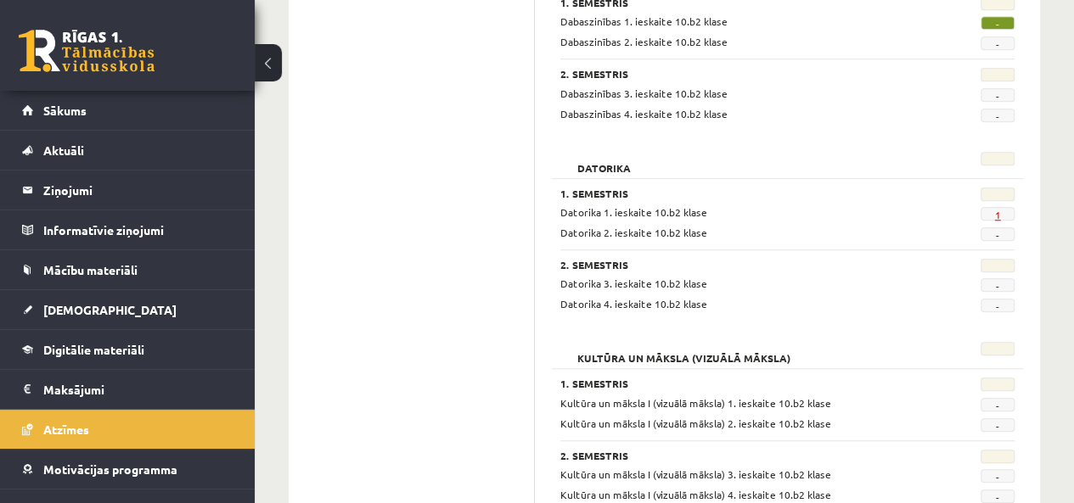
click at [997, 215] on link "1" at bounding box center [997, 215] width 6 height 14
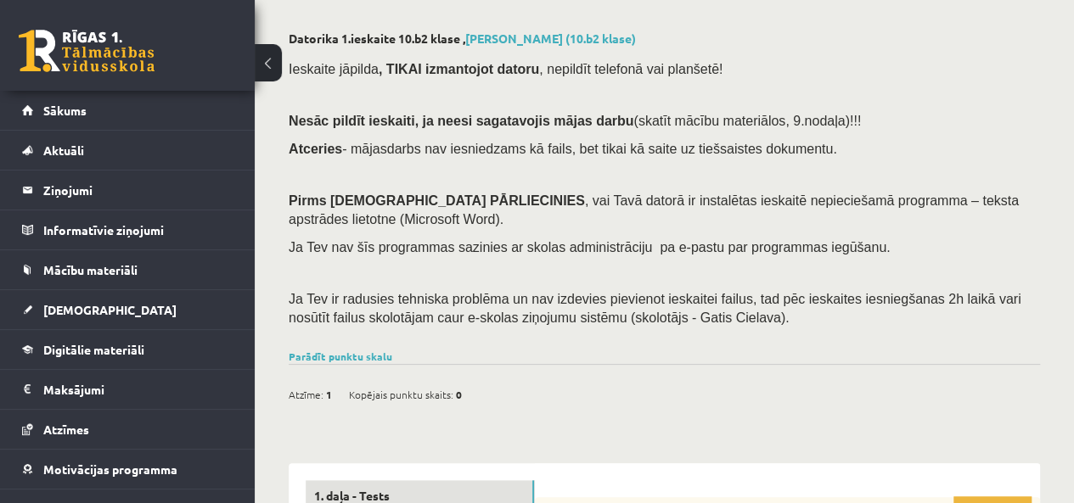
scroll to position [170, 0]
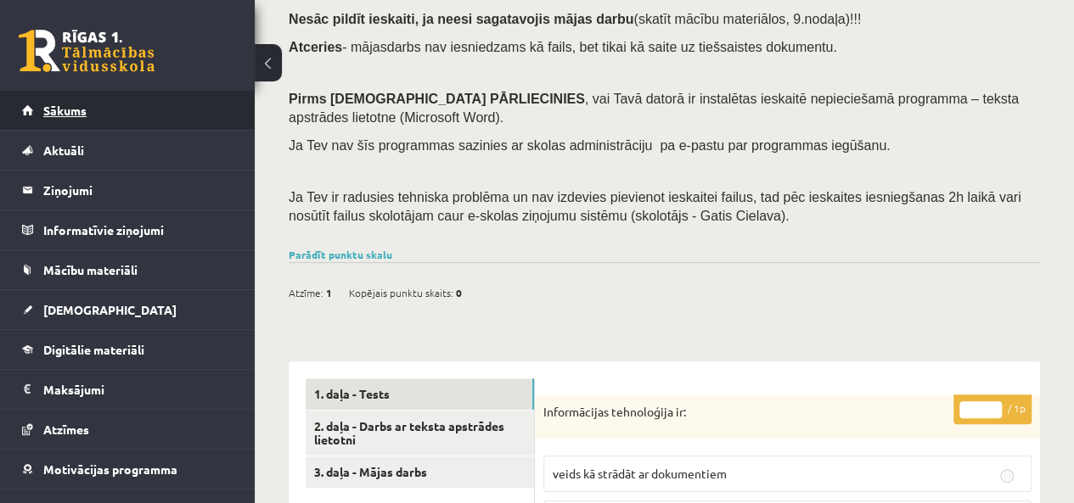
click at [98, 108] on link "Sākums" at bounding box center [127, 110] width 211 height 39
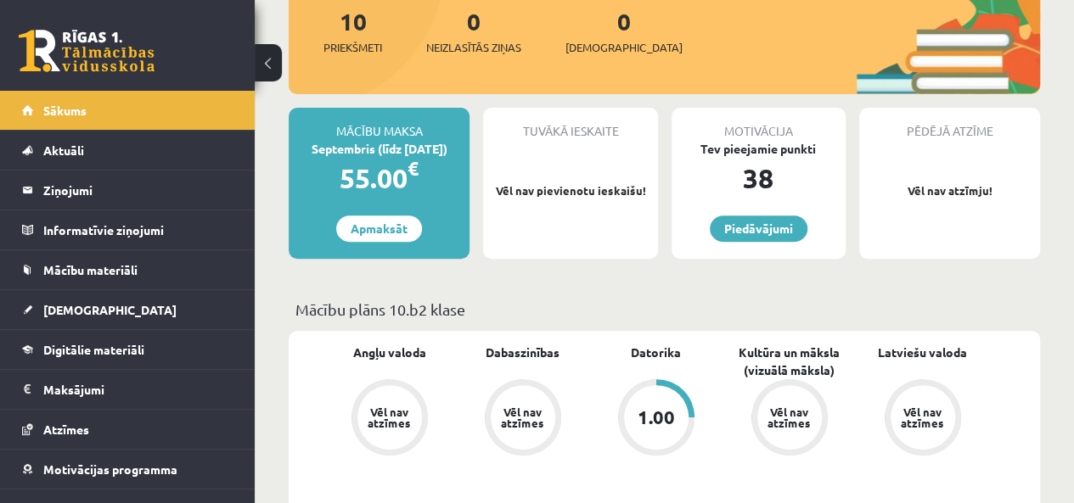
scroll to position [255, 0]
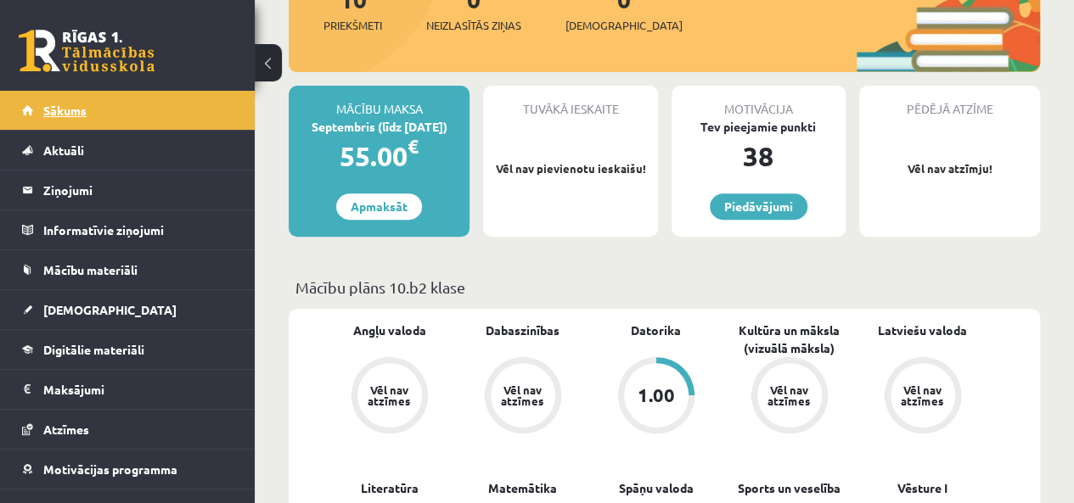
click at [66, 101] on link "Sākums" at bounding box center [127, 110] width 211 height 39
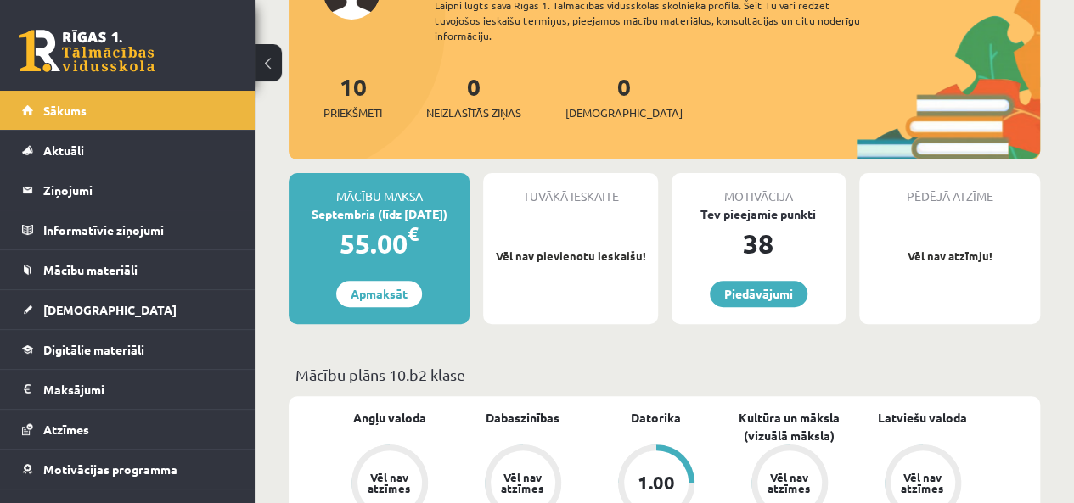
scroll to position [170, 0]
